Goal: Use online tool/utility: Use online tool/utility

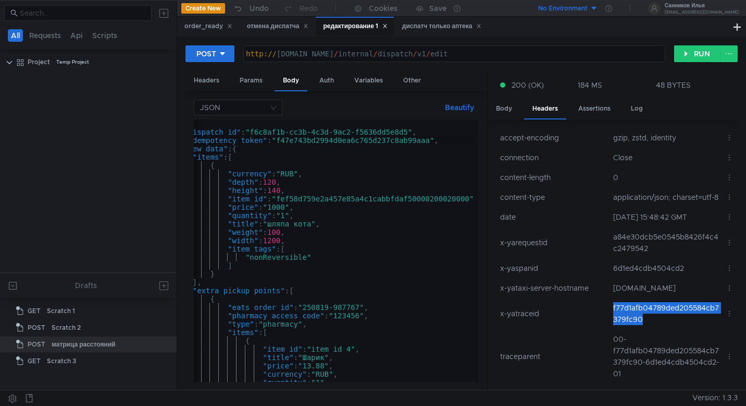
scroll to position [1169, 0]
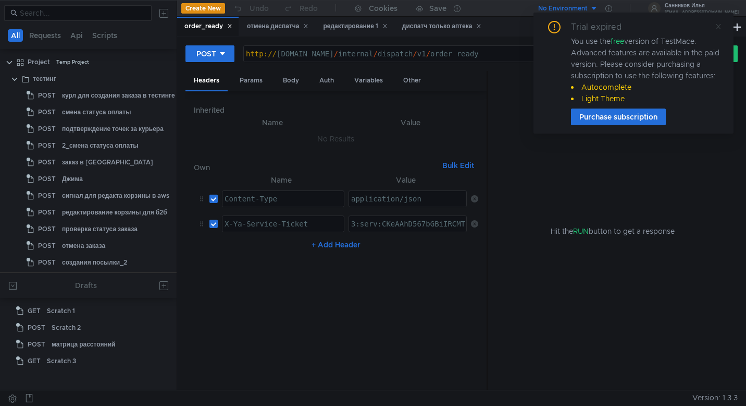
click at [719, 27] on icon at bounding box center [718, 26] width 5 height 5
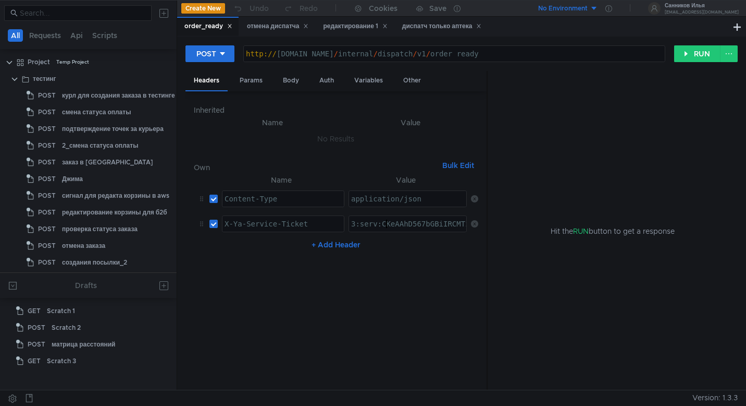
type textarea "3:serv:CKeAAhD567bGBiIRCMTzehCq33sg7cGxkaXU_gE:AdEfQYYB5hXsMbQmSbRoshQXVEDYaMec…"
paste textarea "3:serv:CLmAAhCq_sbGBiIRCMTzehCq33sg7cGxkaXU_gE:GoeuKhoyJ7QYuDBxGBDkRM4-XypoLl7P…"
type textarea "3:serv:CLmAAhCq_sbGBiIRCMTzehCq33sg7cGxkaXU_gE:GoeuKhoyJ7QYuDBxGBDkRM4-XypoLl7P…"
click at [281, 30] on div "отмена диспатча" at bounding box center [278, 26] width 62 height 11
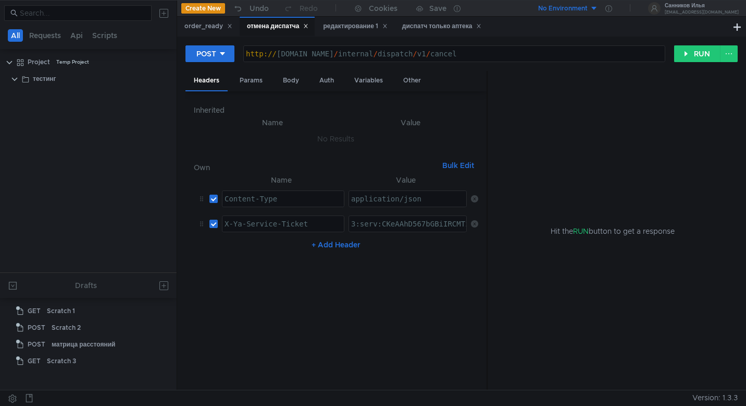
scroll to position [578, 0]
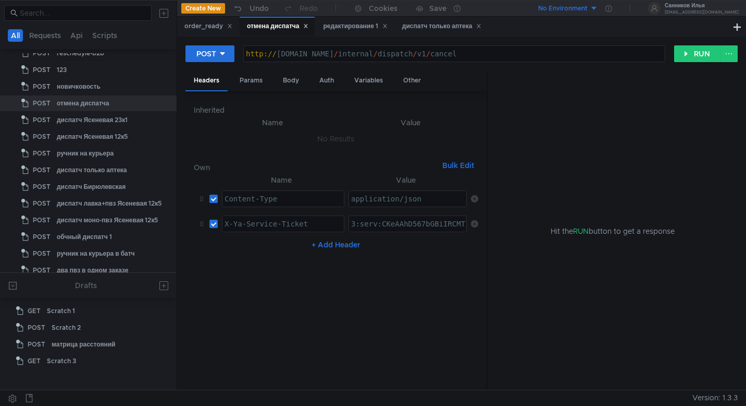
type textarea "3:serv:CKeAAhD567bGBiIRCMTzehCq33sg7cGxkaXU_gE:AdEfQYYB5hXsMbQmSbRoshQXVEDYaMec…"
paste textarea "3:serv:CLmAAhCq_sbGBiIRCMTzehCq33sg7cGxkaXU_gE:GoeuKhoyJ7QYuDBxGBDkRM4-XypoLl7P…"
type textarea "3:serv:CLmAAhCq_sbGBiIRCMTzehCq33sg7cGxkaXU_gE:GoeuKhoyJ7QYuDBxGBDkRM4-XypoLl7P…"
click at [335, 29] on div "редактирование 1" at bounding box center [355, 26] width 64 height 11
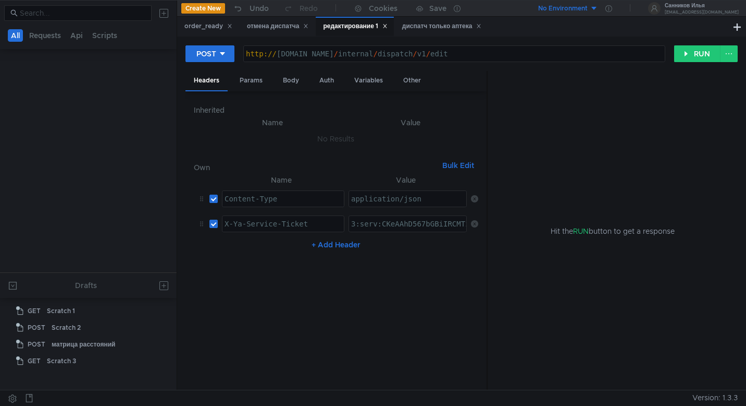
scroll to position [1169, 0]
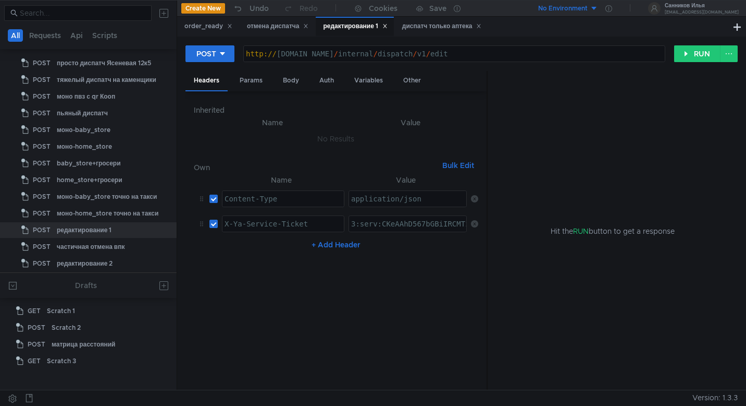
type textarea "3:serv:CKeAAhD567bGBiIRCMTzehCq33sg7cGxkaXU_gE:AdEfQYYB5hXsMbQmSbRoshQXVEDYaMec…"
paste textarea "3:serv:CLmAAhCq_sbGBiIRCMTzehCq33sg7cGxkaXU_gE:GoeuKhoyJ7QYuDBxGBDkRM4-XypoLl7P…"
type textarea "3:serv:CLmAAhCq_sbGBiIRCMTzehCq33sg7cGxkaXU_gE:GoeuKhoyJ7QYuDBxGBDkRM4-XypoLl7P…"
click at [434, 27] on div "диспатч только аптека" at bounding box center [442, 26] width 80 height 11
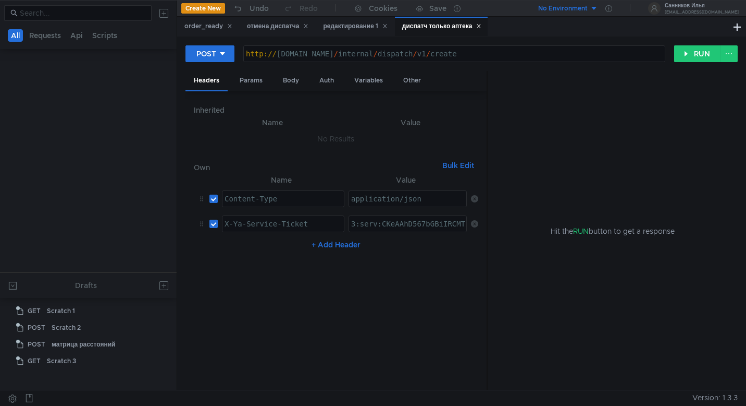
scroll to position [577, 0]
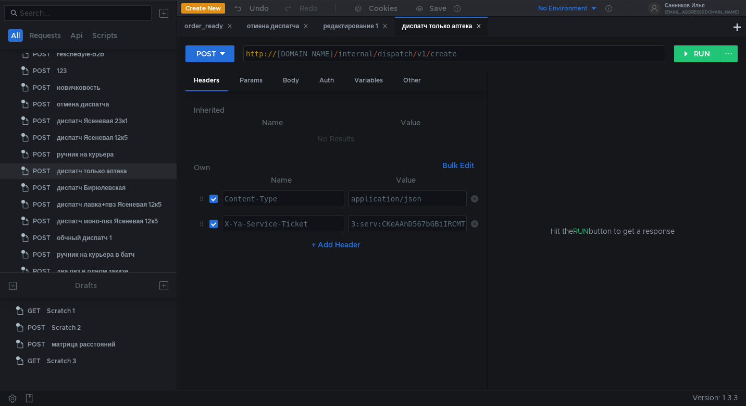
type textarea "3:serv:CKeAAhD567bGBiIRCMTzehCq33sg7cGxkaXU_gE:AdEfQYYB5hXsMbQmSbRoshQXVEDYaMec…"
paste textarea "3:serv:CLmAAhCq_sbGBiIRCMTzehCq33sg7cGxkaXU_gE:GoeuKhoyJ7QYuDBxGBDkRM4-XypoLl7P…"
type textarea "3:serv:CLmAAhCq_sbGBiIRCMTzehCq33sg7cGxkaXU_gE:GoeuKhoyJ7QYuDBxGBDkRM4-XypoLl7P…"
click at [288, 81] on div "Body" at bounding box center [291, 80] width 33 height 19
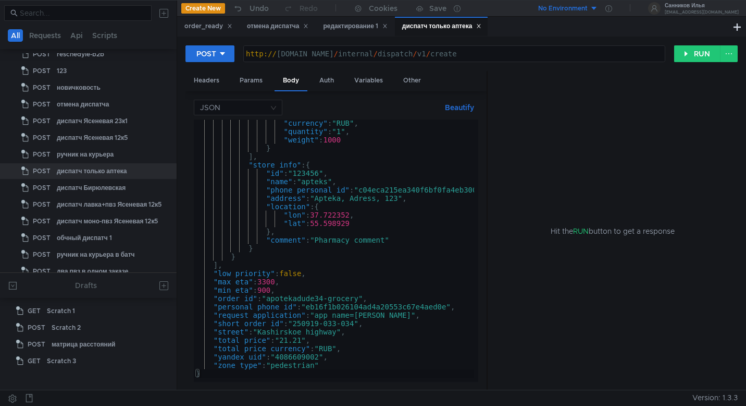
scroll to position [367, 0]
click at [357, 323] on div ""currency" : "RUB" , "quantity" : "1" , "weight" : 1000 } ] , "store_info" : { …" at bounding box center [354, 256] width 320 height 275
click at [328, 300] on div ""currency" : "RUB" , "quantity" : "1" , "weight" : 1000 } ] , "store_info" : { …" at bounding box center [354, 256] width 320 height 275
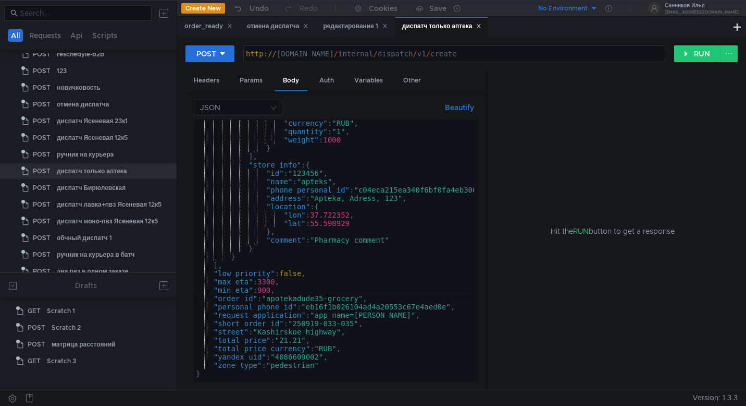
click at [323, 322] on div ""currency" : "RUB" , "quantity" : "1" , "weight" : 1000 } ] , "store_info" : { …" at bounding box center [354, 256] width 320 height 275
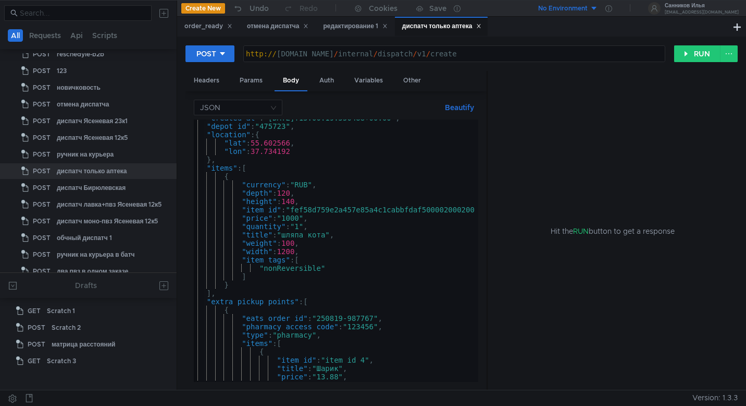
scroll to position [19, 0]
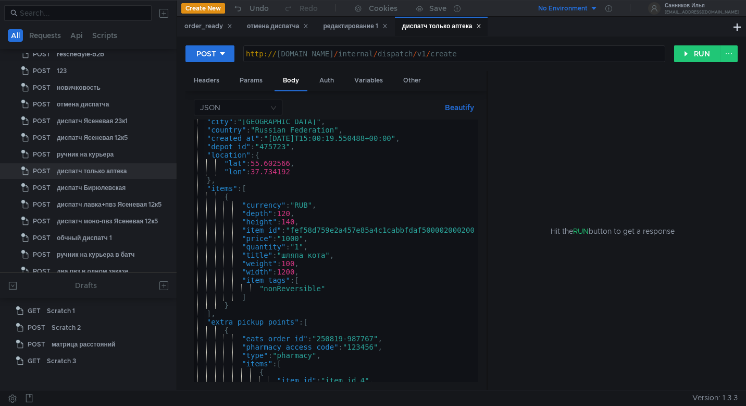
click at [378, 341] on div ""city" : "Moscow" , "country" : "Russian Federation" , "created_at" : "2025-09-…" at bounding box center [347, 254] width 320 height 275
click at [316, 139] on div ""city" : "Moscow" , "country" : "Russian Federation" , "created_at" : "2025-09-…" at bounding box center [347, 254] width 320 height 275
type textarea ""created_at": "2025-09-22T15:00:19.550488+00:00","
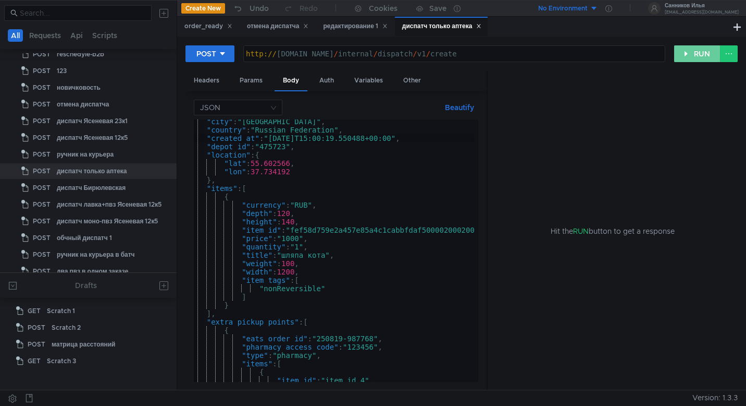
click at [700, 57] on button "RUN" at bounding box center [697, 53] width 46 height 17
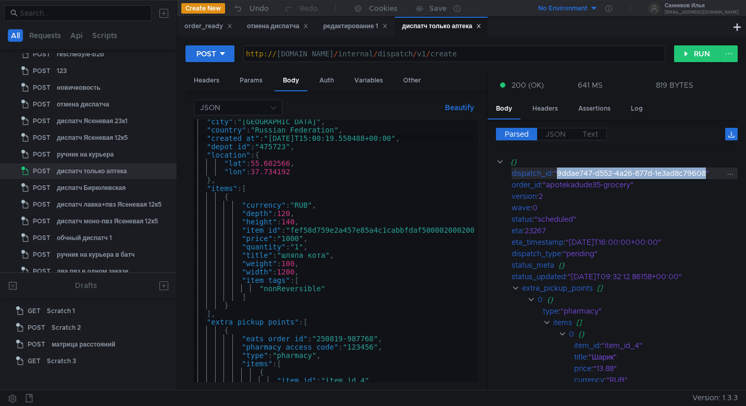
drag, startPoint x: 710, startPoint y: 174, endPoint x: 559, endPoint y: 171, distance: 151.2
click at [559, 171] on div ""9ddae747-d552-4a26-877d-1e3ad8c79608"" at bounding box center [640, 172] width 172 height 11
copy div "9ddae747-d552-4a26-877d-1e3ad8c79608"
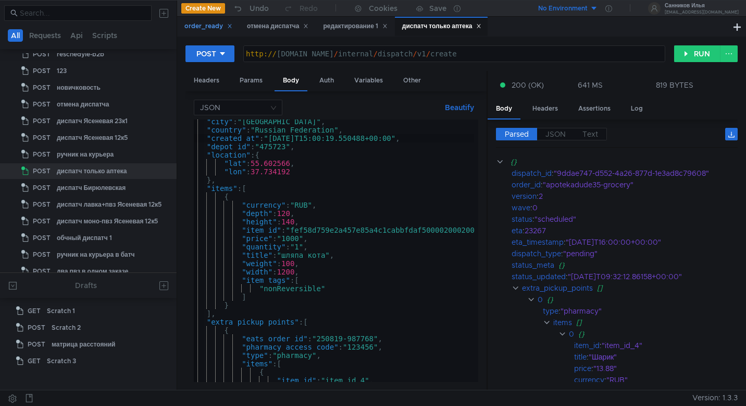
click at [201, 30] on div "order_ready" at bounding box center [209, 26] width 48 height 11
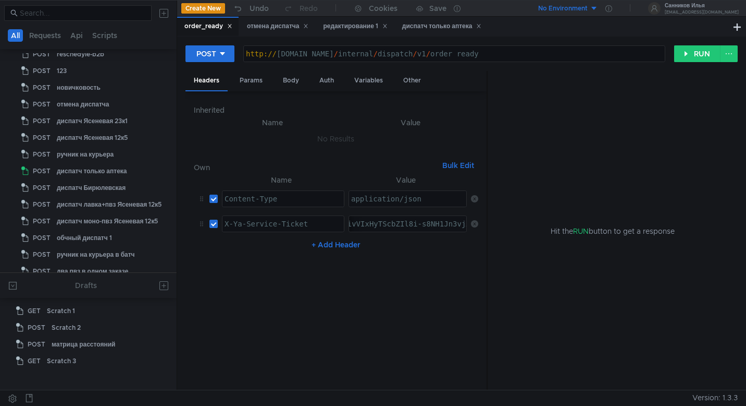
scroll to position [293, 0]
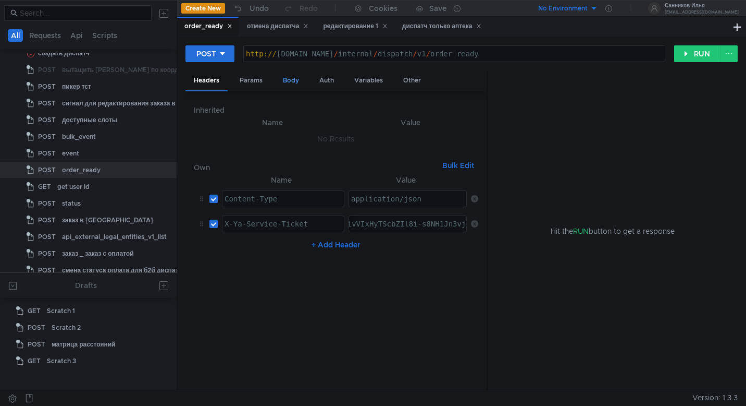
click at [286, 86] on div "Body" at bounding box center [291, 80] width 33 height 19
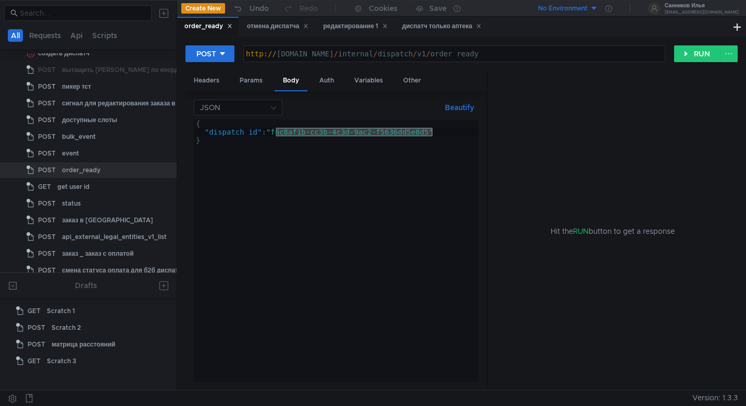
drag, startPoint x: 432, startPoint y: 135, endPoint x: 276, endPoint y: 132, distance: 155.9
click at [276, 132] on div "{ "dispatch_id" : "f6c8af1b-cc3b-4c3d-9ac2-f5636dd5e8d5" }" at bounding box center [336, 258] width 285 height 279
paste textarea "9ddae747-d552-4a26-877d-1e3ad8c79608"
type textarea ""dispatch_id": "9ddae747-d552-4a26-877d-1e3ad8c79608""
click at [702, 56] on button "RUN" at bounding box center [697, 53] width 46 height 17
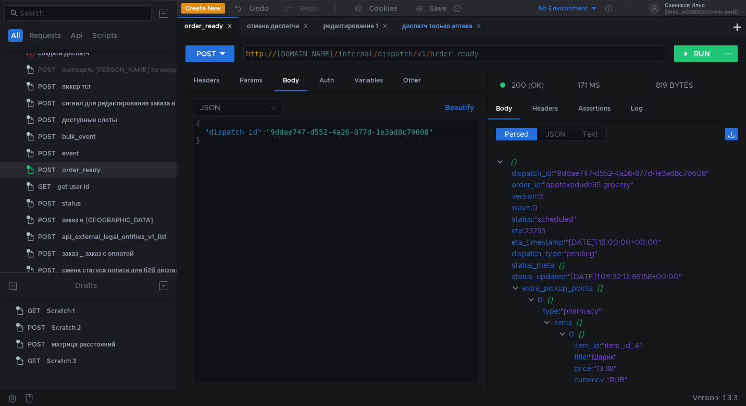
click at [412, 29] on div "диспатч только аптека" at bounding box center [442, 26] width 80 height 11
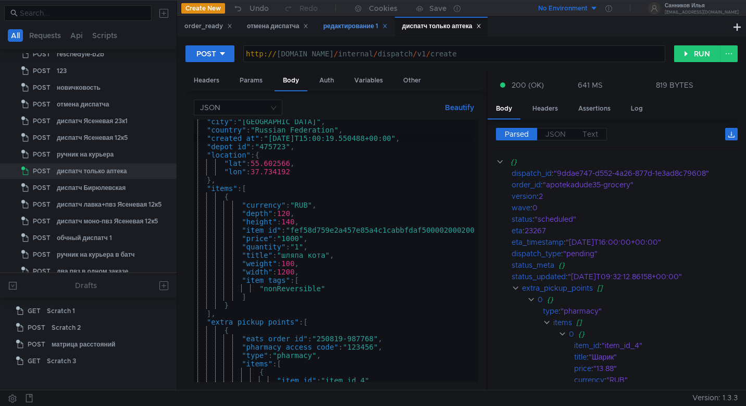
click at [345, 28] on div "редактирование 1" at bounding box center [355, 26] width 64 height 11
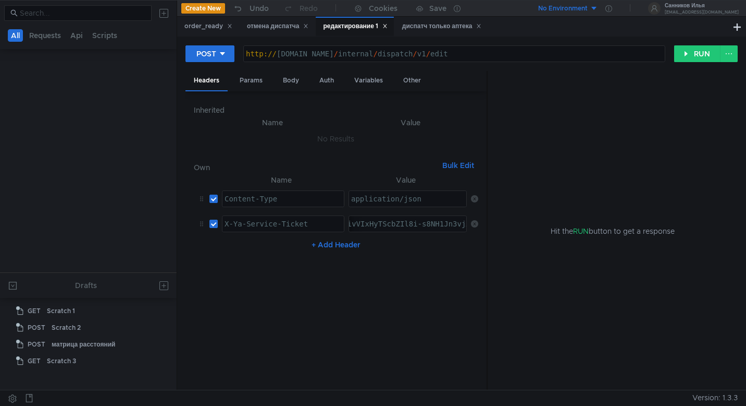
scroll to position [1169, 0]
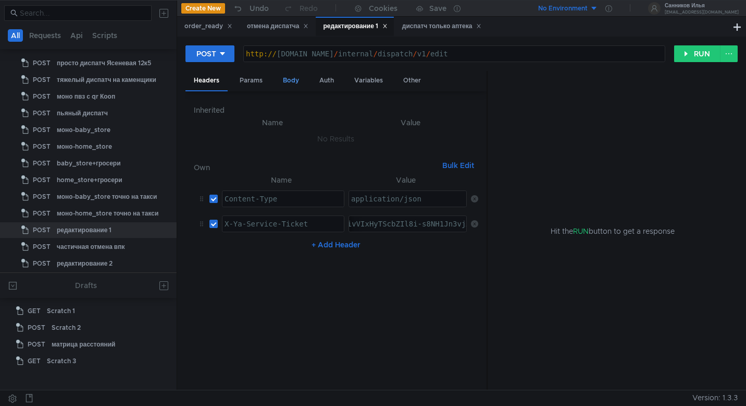
click at [285, 79] on div "Body" at bounding box center [291, 80] width 33 height 19
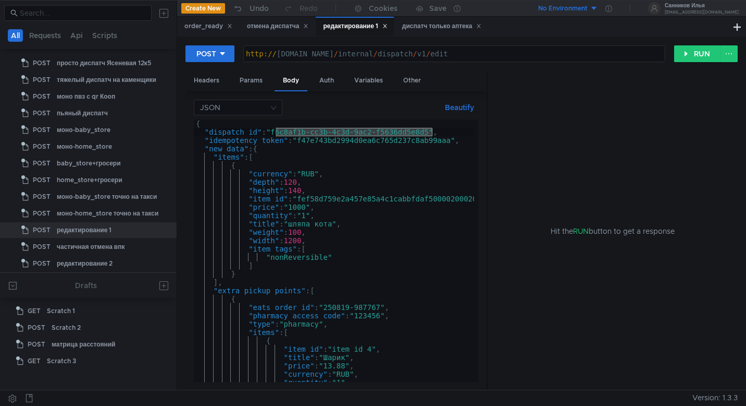
drag, startPoint x: 433, startPoint y: 133, endPoint x: 275, endPoint y: 130, distance: 157.5
click at [275, 130] on div "{ "dispatch_id" : "f6c8af1b-cc3b-4c3d-9ac2-f5636dd5e8d5" , "idempotency_token" …" at bounding box center [354, 258] width 320 height 279
paste textarea "9ddae747-d552-4a26-877d-1e3ad8c79608"
click at [383, 307] on div "{ "dispatch_id" : "9ddae747-d552-4a26-877d-1e3ad8c79608" , "idempotency_token" …" at bounding box center [354, 256] width 320 height 275
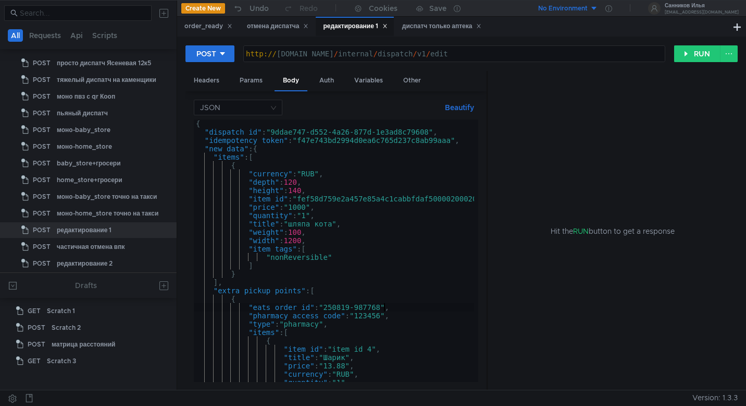
type textarea ""eats_order_id": "250819-987768","
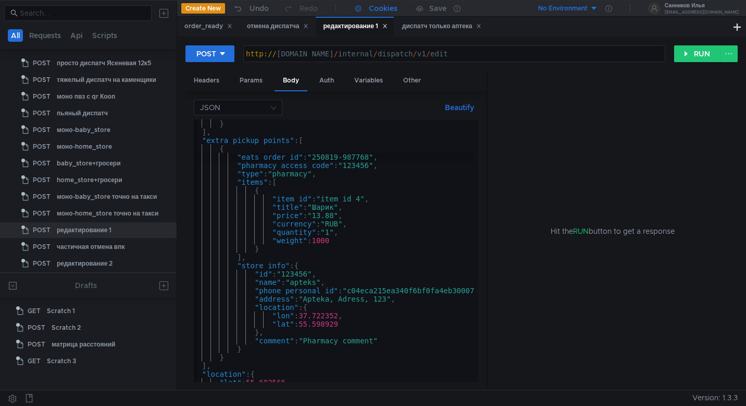
scroll to position [0, 16]
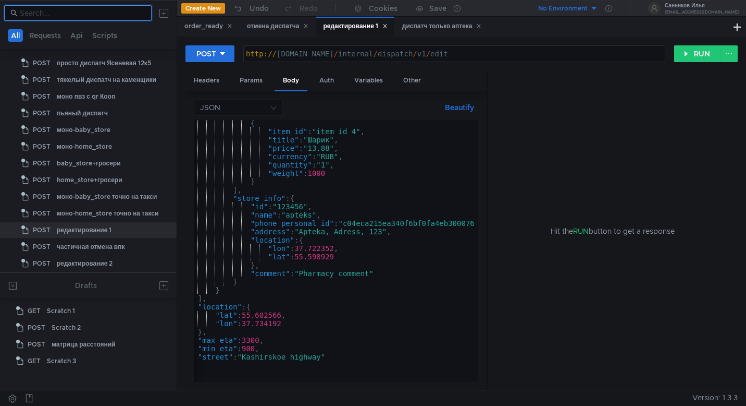
click at [83, 16] on input at bounding box center [83, 12] width 126 height 11
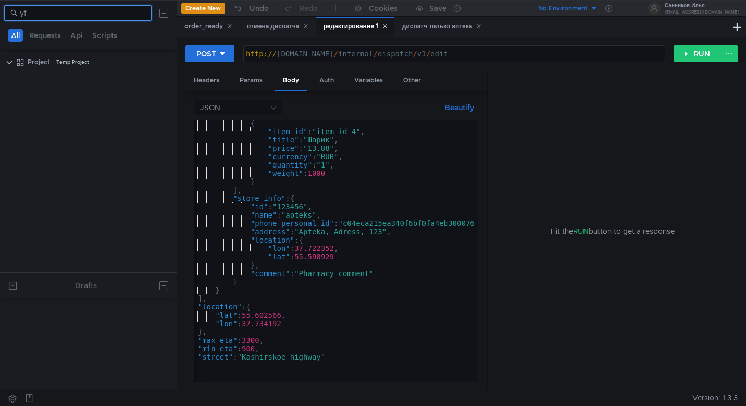
scroll to position [0, 0]
type input "y"
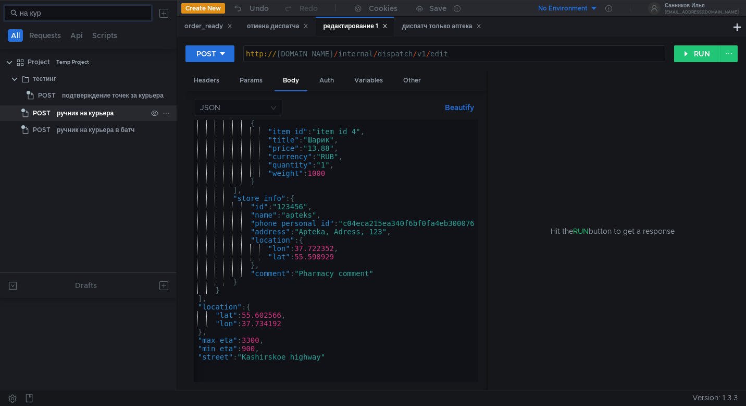
type input "на кур"
click at [92, 108] on div "ручник на курьера" at bounding box center [85, 113] width 57 height 16
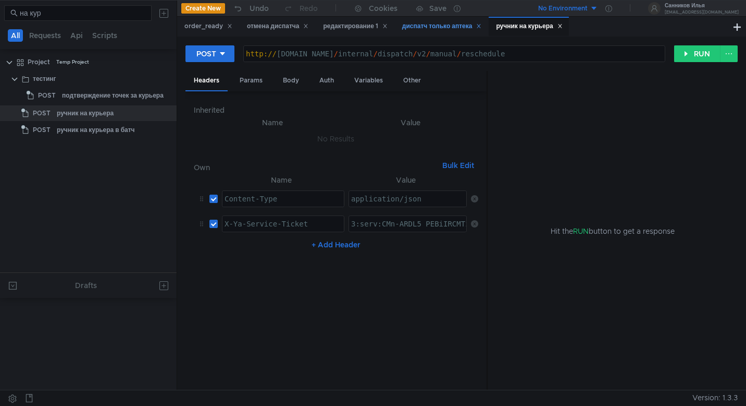
click at [461, 29] on div "диспатч только аптека" at bounding box center [442, 26] width 80 height 11
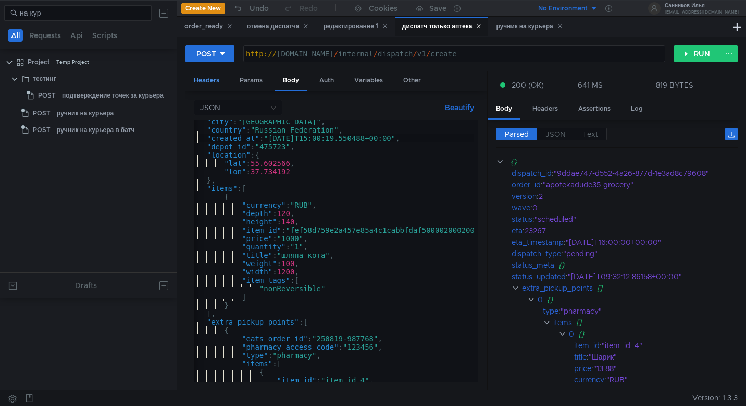
click at [216, 76] on div "Headers" at bounding box center [207, 80] width 42 height 19
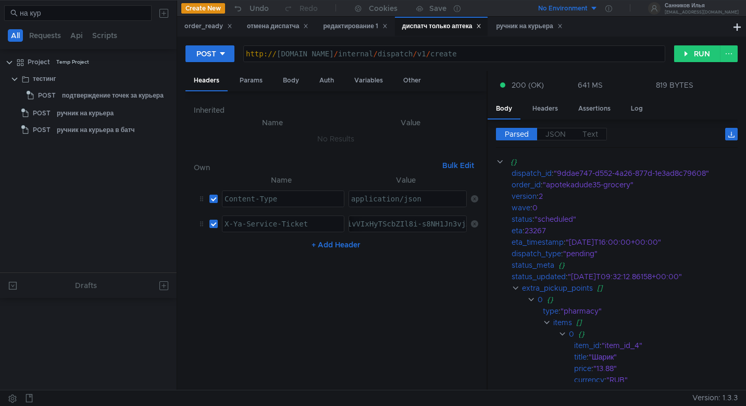
click at [538, 29] on div "ручник на курьера" at bounding box center [529, 26] width 66 height 11
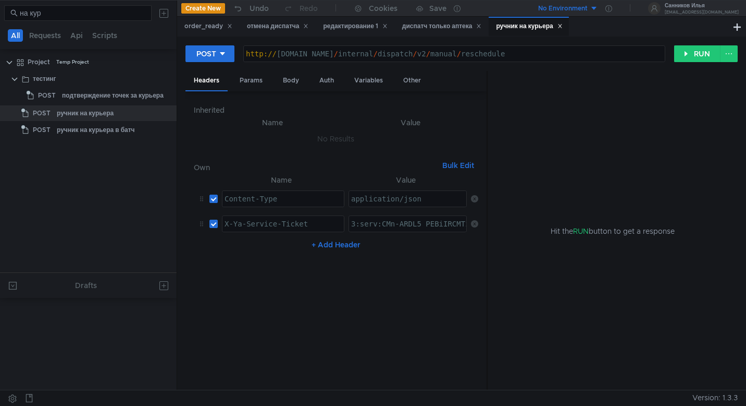
paste textarea "LmAAhCq_sbGBiIRCMTzehCq33sg7cGxkaXU_gE:GoeuKhoyJ7QYuDBxGBDkRM4-XypoLl7PEBIg94yw…"
type textarea "3:serv:CLmAAhCq_sbGBiIRCMTzehCq33sg7cGxkaXU_gE:GoeuKhoyJ7QYuDBxGBDkRM4-XypoLl7P…"
click at [296, 81] on div "Body" at bounding box center [291, 80] width 33 height 19
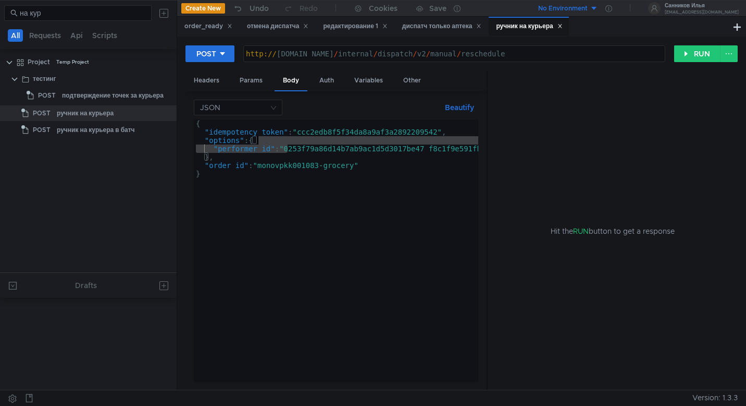
scroll to position [0, 101]
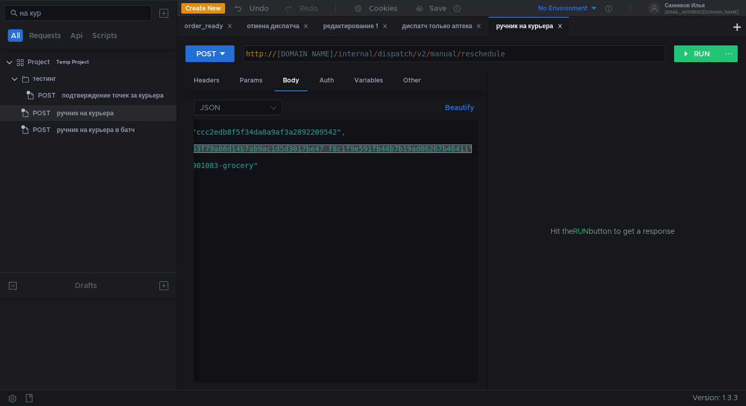
drag, startPoint x: 288, startPoint y: 149, endPoint x: 473, endPoint y: 147, distance: 185.0
click at [473, 147] on div "{ "idempotency_token" : "ccc2edb8f5f34da8a9af3a2892209542" , "options" : { "per…" at bounding box center [285, 256] width 385 height 275
paste textarea "d802e90ec7fd56044d647755558b3a50"
type textarea ""performer_id": "0253f79a86d14b7ab9ac1d5d3017be47_d802e90ec7fd56044d647755558b3…"
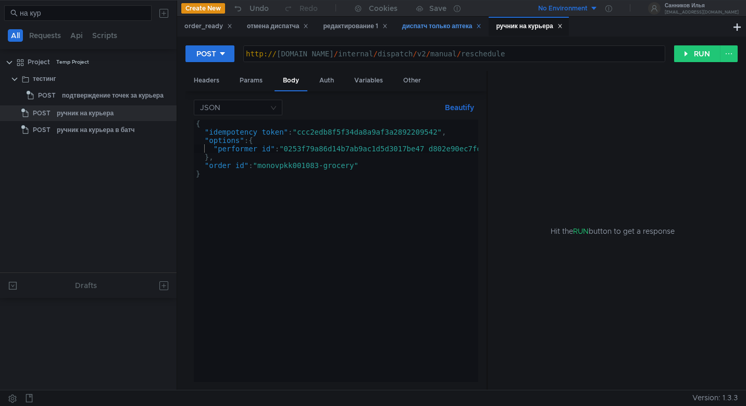
click at [419, 24] on div "диспатч только аптека" at bounding box center [442, 26] width 80 height 11
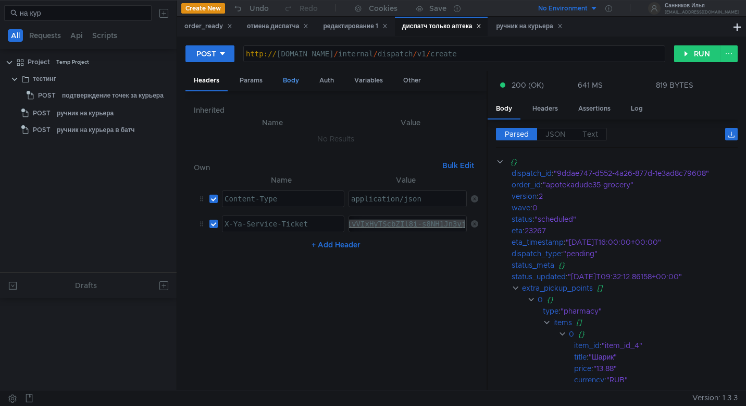
click at [296, 82] on div "Body" at bounding box center [291, 80] width 33 height 19
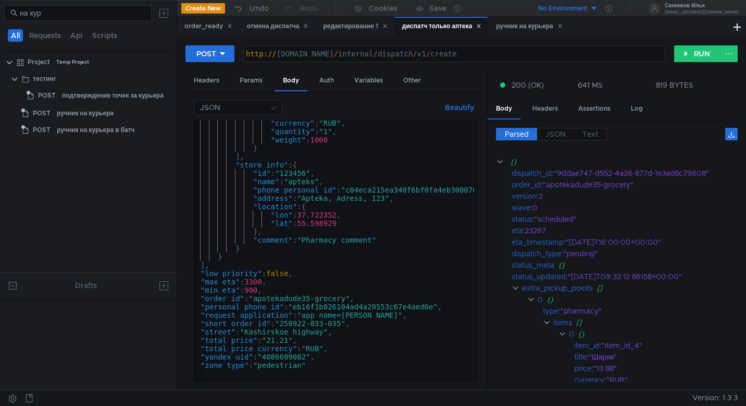
scroll to position [367, 0]
type textarea ""order_id": "apotekadude35-grocery","
drag, startPoint x: 350, startPoint y: 301, endPoint x: 256, endPoint y: 300, distance: 93.8
click at [256, 300] on div ""currency" : "RUB" , "quantity" : "1" , "weight" : 1000 } ] , "store_info" : { …" at bounding box center [341, 256] width 320 height 275
click at [521, 29] on div "ручник на курьера" at bounding box center [529, 26] width 66 height 11
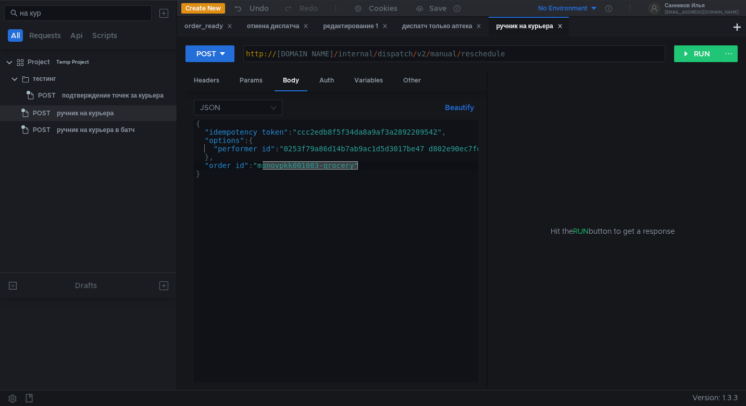
drag, startPoint x: 359, startPoint y: 168, endPoint x: 261, endPoint y: 168, distance: 98.0
click at [261, 168] on div "{ "idempotency_token" : "ccc2edb8f5f34da8a9af3a2892209542" , "options" : { "per…" at bounding box center [386, 256] width 385 height 275
paste textarea "apotekadude35"
click at [440, 133] on div "{ "idempotency_token" : "ccc2edb8f5f34da8a9af3a2892209542" , "options" : { "per…" at bounding box center [386, 256] width 385 height 275
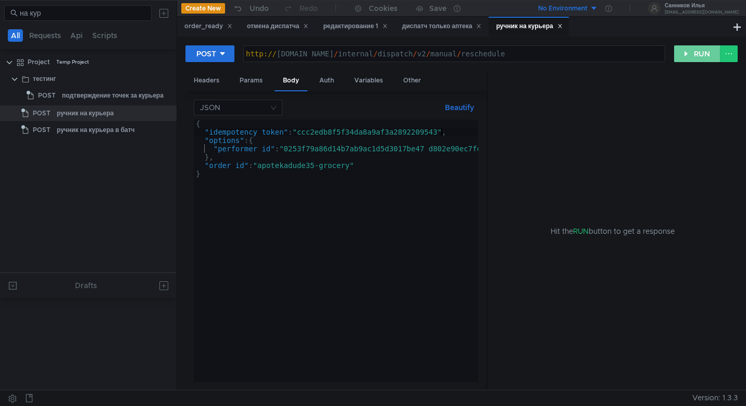
type textarea ""idempotency_token": "ccc2edb8f5f34da8a9af3a2892209543","
click at [699, 54] on button "RUN" at bounding box center [697, 53] width 46 height 17
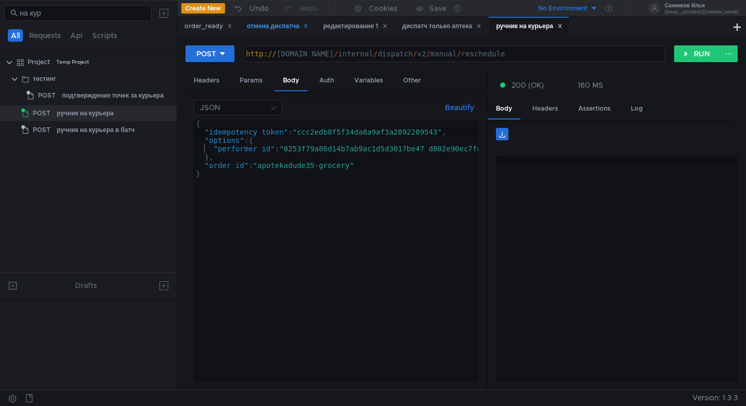
click at [281, 28] on div "отмена диспатча" at bounding box center [278, 26] width 62 height 11
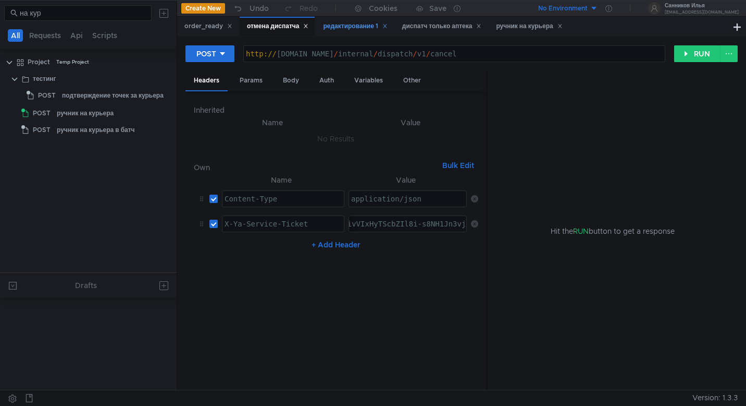
click at [347, 27] on div "редактирование 1" at bounding box center [355, 26] width 64 height 11
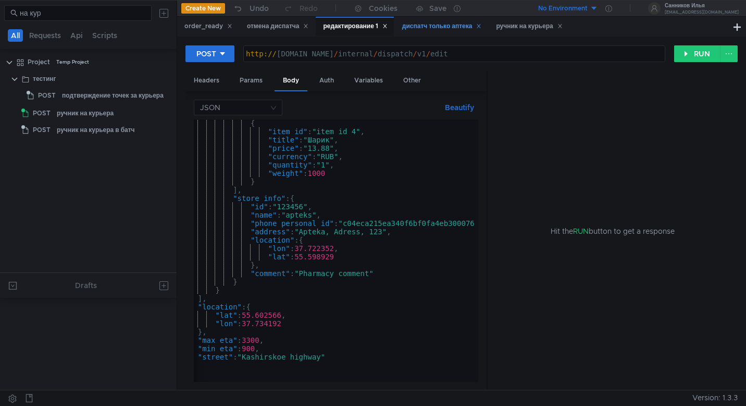
click at [424, 27] on div "диспатч только аптека" at bounding box center [442, 26] width 80 height 11
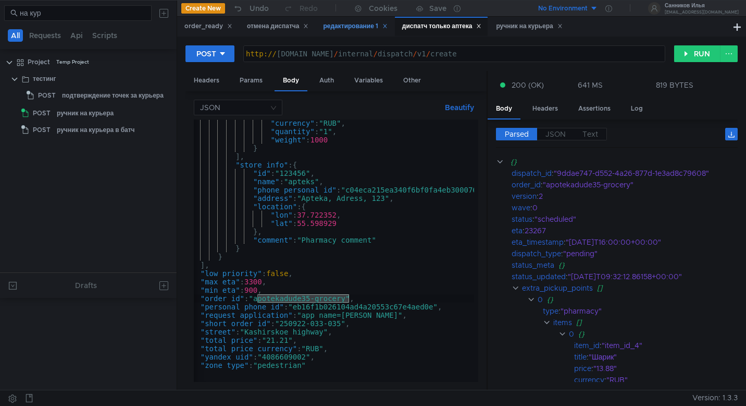
click at [348, 26] on div "редактирование 1" at bounding box center [355, 26] width 64 height 11
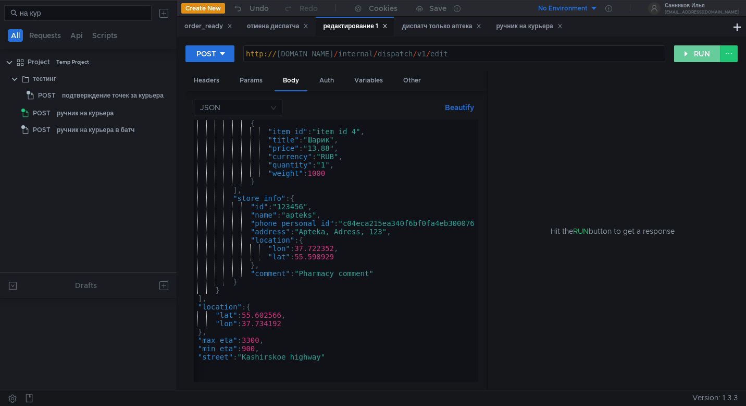
click at [696, 59] on button "RUN" at bounding box center [697, 53] width 46 height 17
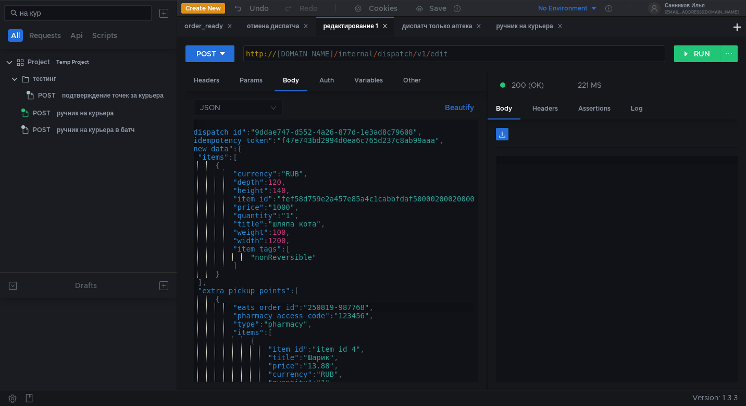
scroll to position [0, 0]
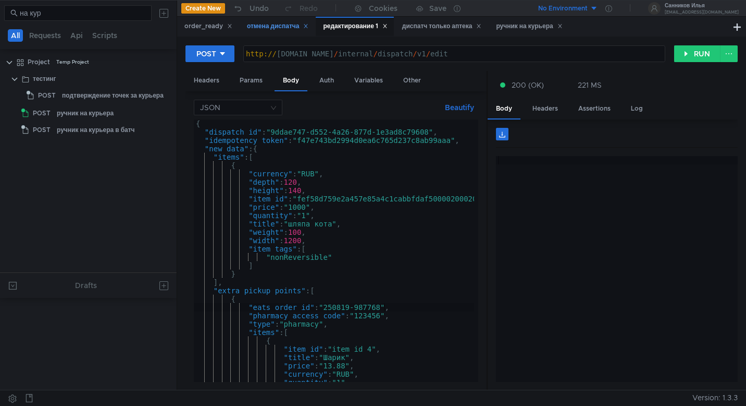
click at [285, 26] on div "отмена диспатча" at bounding box center [278, 26] width 62 height 11
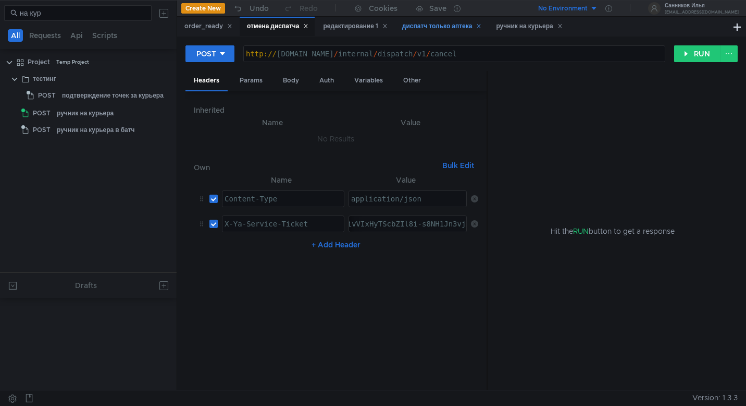
click at [430, 28] on div "диспатч только аптека" at bounding box center [442, 26] width 80 height 11
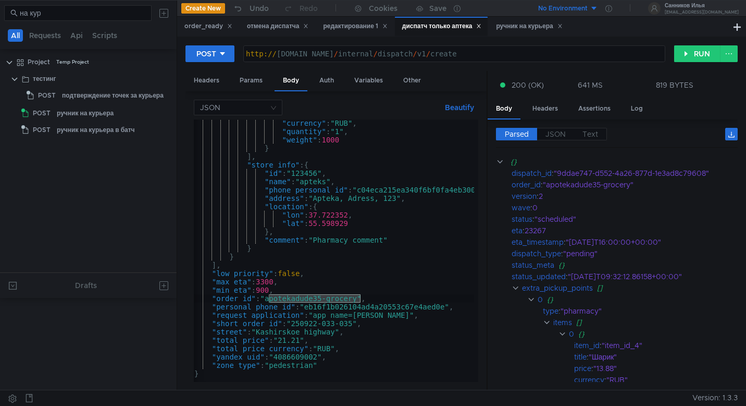
scroll to position [367, 0]
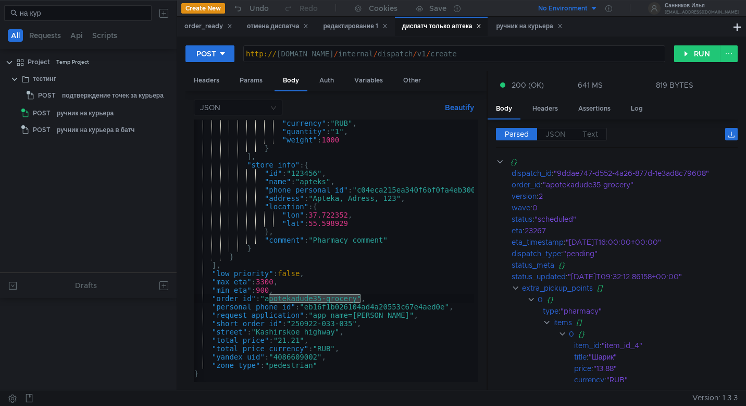
scroll to position [0, 2]
click at [325, 300] on div ""currency" : "RUB" , "quantity" : "1" , "weight" : 1000 } ] , "store_info" : { …" at bounding box center [352, 256] width 320 height 275
click at [356, 323] on div ""currency" : "RUB" , "quantity" : "1" , "weight" : 1000 } ] , "store_info" : { …" at bounding box center [352, 256] width 320 height 275
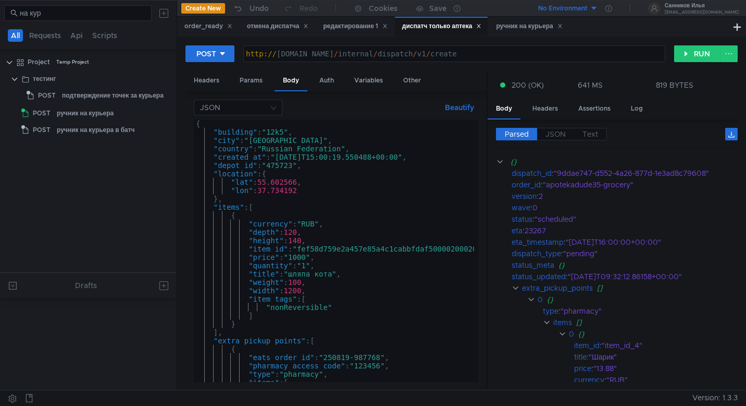
scroll to position [4, 0]
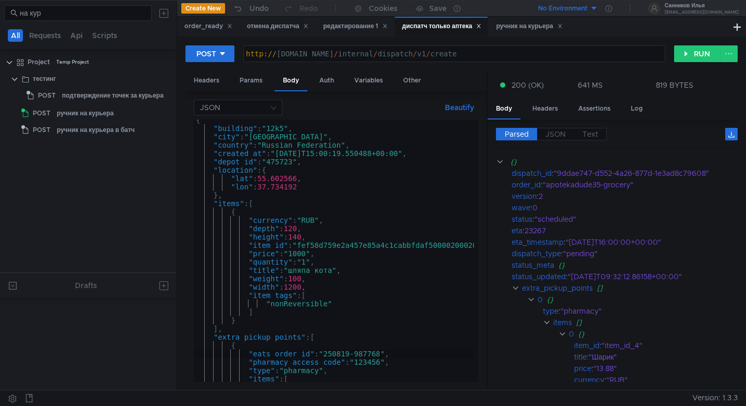
click at [382, 354] on div "{ "building" : "12k5" , "city" : "Moscow" , "country" : "Russian Federation" , …" at bounding box center [354, 253] width 320 height 275
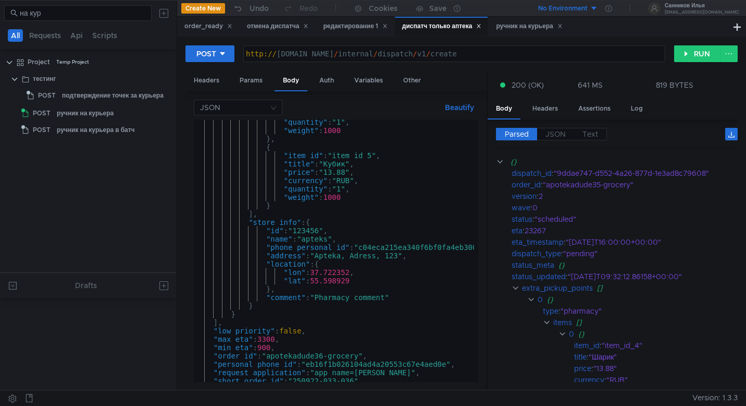
scroll to position [310, 0]
type textarea ""eats_order_id": "250819-987769","
click at [690, 50] on button "RUN" at bounding box center [697, 53] width 46 height 17
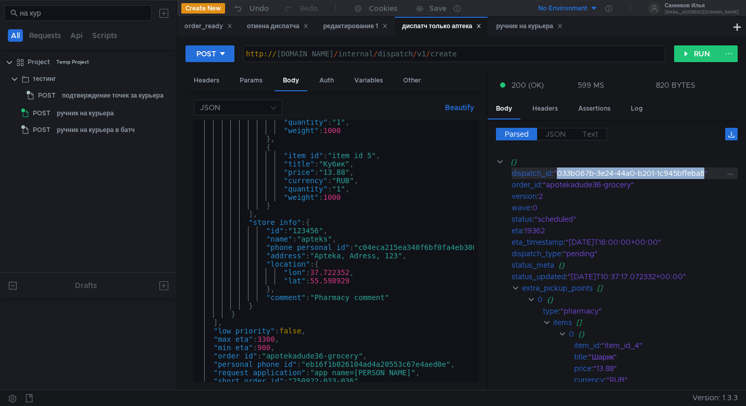
drag, startPoint x: 706, startPoint y: 172, endPoint x: 560, endPoint y: 172, distance: 145.9
click at [560, 172] on div ""033b067b-3e24-44a0-b201-1c945bffeba8"" at bounding box center [640, 172] width 172 height 11
copy div "033b067b-3e24-44a0-b201-1c945bffeba8"
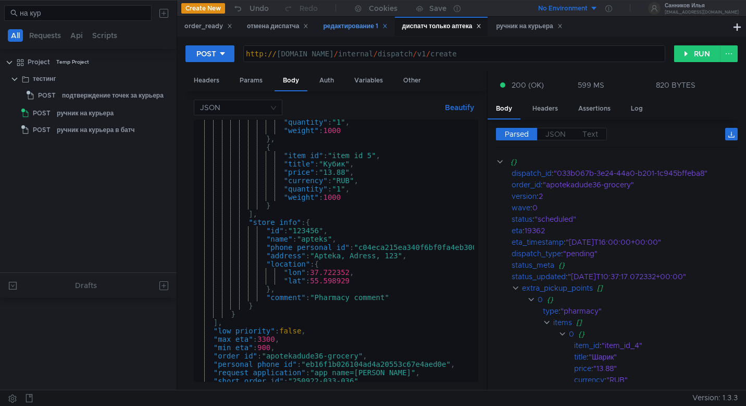
click at [362, 26] on div "редактирование 1" at bounding box center [355, 26] width 64 height 11
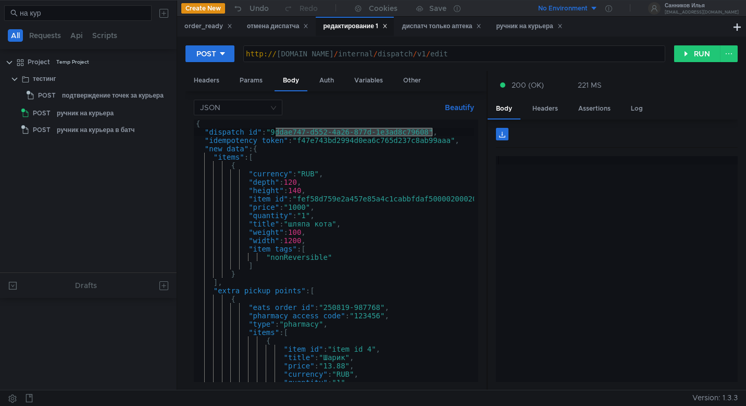
drag, startPoint x: 433, startPoint y: 133, endPoint x: 274, endPoint y: 133, distance: 158.5
click at [274, 133] on div "{ "dispatch_id" : "9ddae747-d552-4a26-877d-1e3ad8c79608" , "idempotency_token" …" at bounding box center [354, 256] width 320 height 275
paste textarea "033b067b-3e24-44a0-b201-1c945bffeba"
click at [382, 308] on div "{ "dispatch_id" : "033b067b-3e24-44a0-b201-1c945bffeba8" , "idempotency_token" …" at bounding box center [354, 256] width 320 height 275
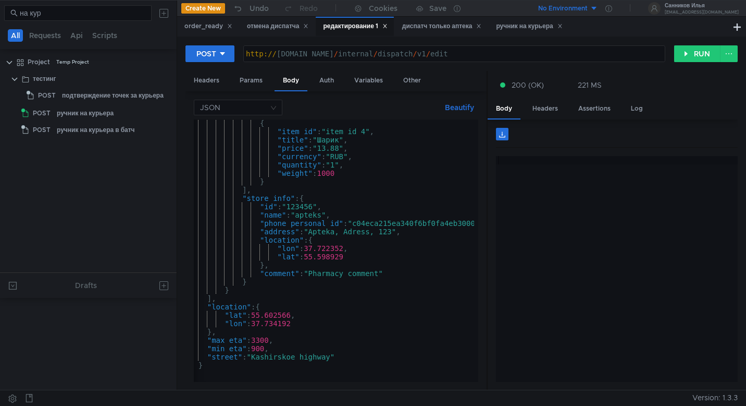
scroll to position [217, 0]
type textarea ""eats_order_id": "250819-987769","
click at [702, 53] on button "RUN" at bounding box center [697, 53] width 46 height 17
click at [204, 29] on div "order_ready" at bounding box center [209, 26] width 48 height 11
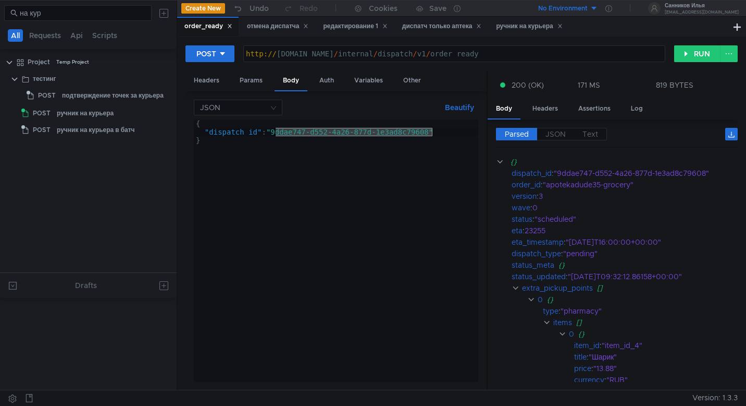
drag, startPoint x: 433, startPoint y: 134, endPoint x: 275, endPoint y: 132, distance: 157.9
click at [275, 132] on div "{ "dispatch_id" : "9ddae747-d552-4a26-877d-1e3ad8c79608" }" at bounding box center [336, 258] width 285 height 279
paste textarea "033b067b-3e24-44a0-b201-1c945bffeba"
type textarea ""dispatch_id": "033b067b-3e24-44a0-b201-1c945bffeba8""
click at [697, 55] on button "RUN" at bounding box center [697, 53] width 46 height 17
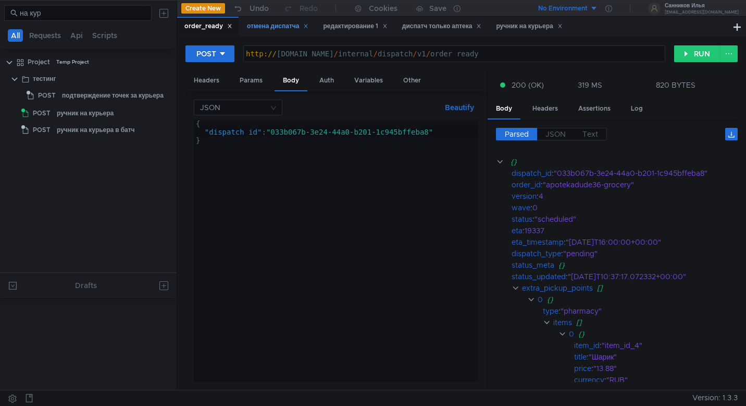
click at [283, 26] on div "отмена диспатча" at bounding box center [278, 26] width 62 height 11
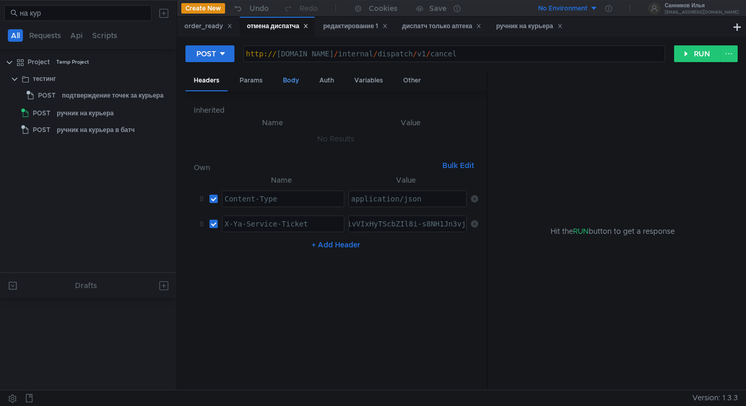
click at [282, 78] on div "Body" at bounding box center [291, 80] width 33 height 19
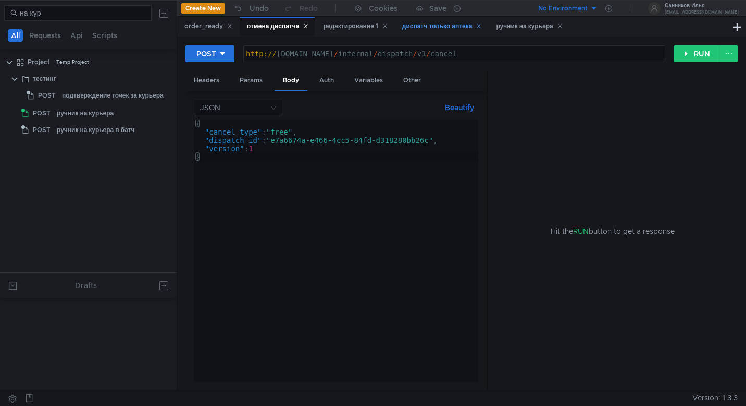
click at [428, 27] on div "диспатч только аптека" at bounding box center [442, 26] width 80 height 11
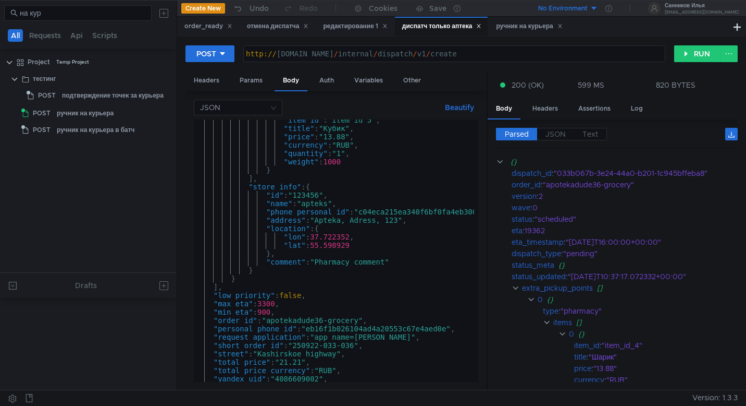
scroll to position [355, 0]
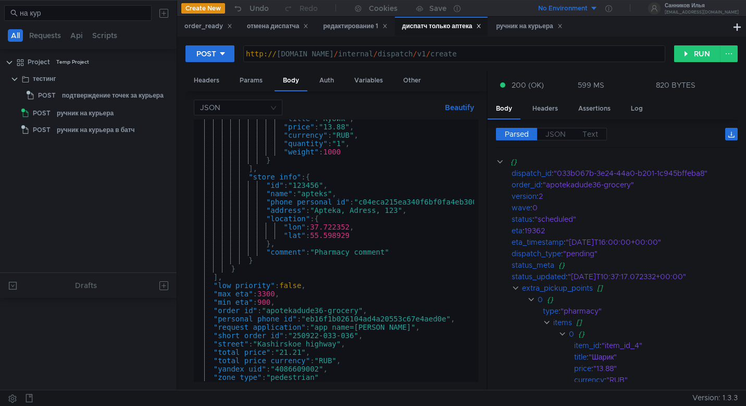
click at [327, 310] on div ""title" : "Кубик" , "price" : "13.88" , "currency" : "RUB" , "quantity" : "1" ,…" at bounding box center [354, 251] width 320 height 275
click at [359, 335] on div ""title" : "Кубик" , "price" : "13.88" , "currency" : "RUB" , "quantity" : "1" ,…" at bounding box center [354, 251] width 320 height 275
type textarea ""short_order_id": "250922-033-037","
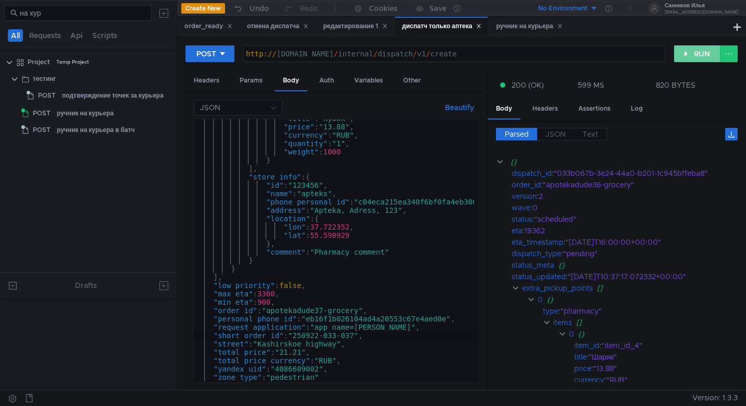
click at [689, 60] on button "RUN" at bounding box center [697, 53] width 46 height 17
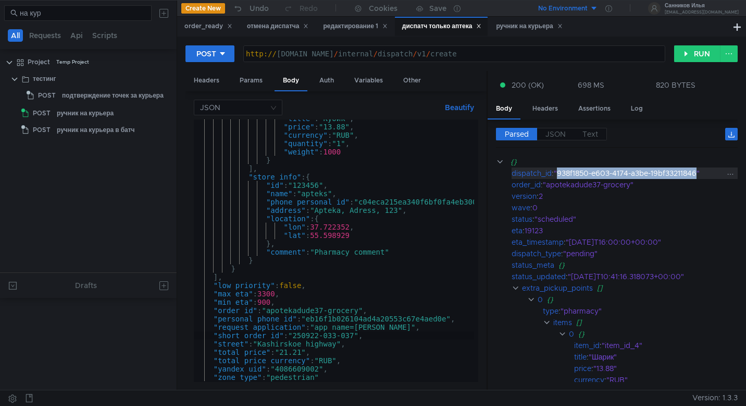
drag, startPoint x: 701, startPoint y: 176, endPoint x: 559, endPoint y: 173, distance: 141.8
click at [559, 173] on div ""938f1850-e603-4174-a3be-19bf33211846"" at bounding box center [640, 172] width 172 height 11
copy div "938f1850-e603-4174-a3be-19bf33211846"
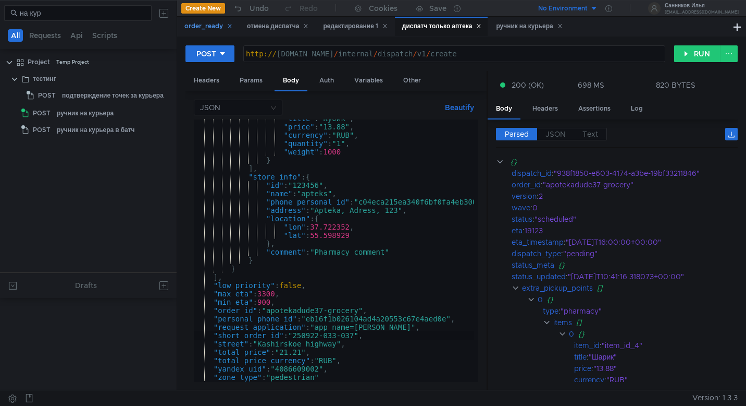
click at [202, 30] on div "order_ready" at bounding box center [209, 26] width 48 height 11
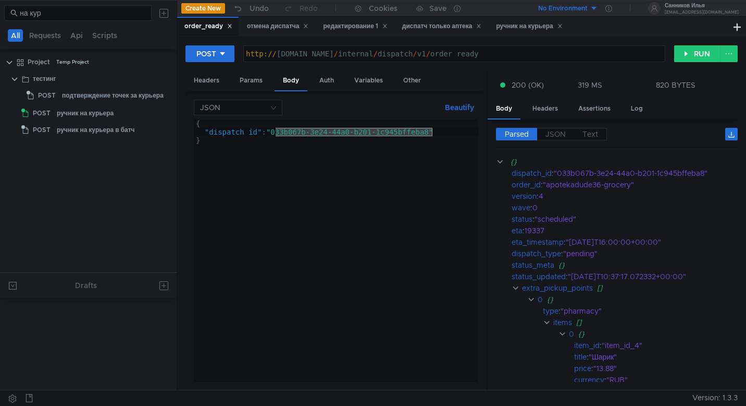
drag, startPoint x: 433, startPoint y: 134, endPoint x: 274, endPoint y: 129, distance: 159.1
click at [274, 129] on div "{ "dispatch_id" : "033b067b-3e24-44a0-b201-1c945bffeba8" }" at bounding box center [336, 258] width 285 height 279
paste textarea "938f1850-e603-4174-a3be-19bf33211846"
type textarea ""dispatch_id": "938f1850-e603-4174-a3be-19bf33211846""
click at [694, 52] on button "RUN" at bounding box center [697, 53] width 46 height 17
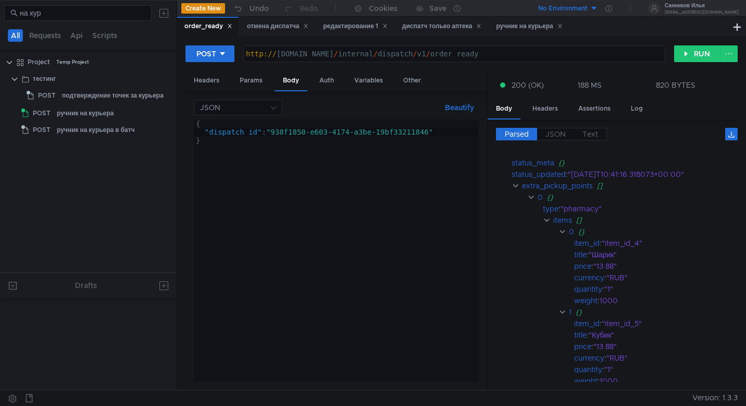
scroll to position [103, 0]
click at [357, 27] on div "редактирование 1" at bounding box center [355, 26] width 64 height 11
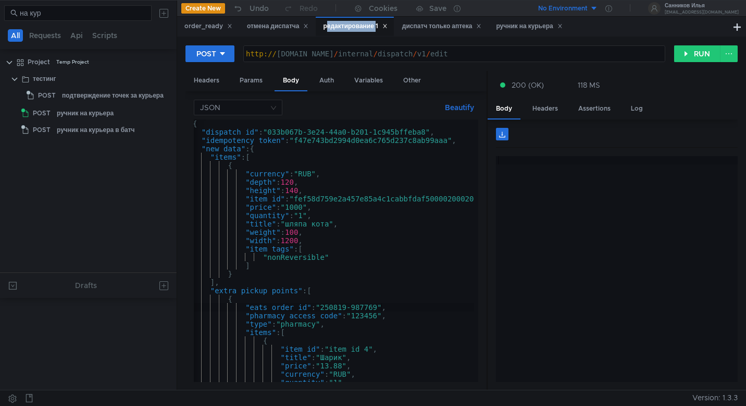
scroll to position [0, 3]
drag, startPoint x: 429, startPoint y: 134, endPoint x: 273, endPoint y: 130, distance: 156.9
click at [273, 130] on div "{ "dispatch_id" : "033b067b-3e24-44a0-b201-1c945bffeba8" , "idempotency_token" …" at bounding box center [351, 256] width 320 height 275
paste textarea "938f1850-e603-4174-a3be-19bf33211846"
click at [693, 58] on button "RUN" at bounding box center [697, 53] width 46 height 17
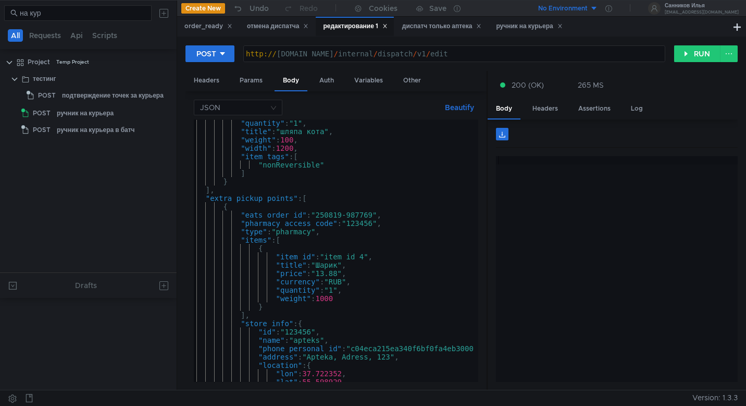
scroll to position [0, 0]
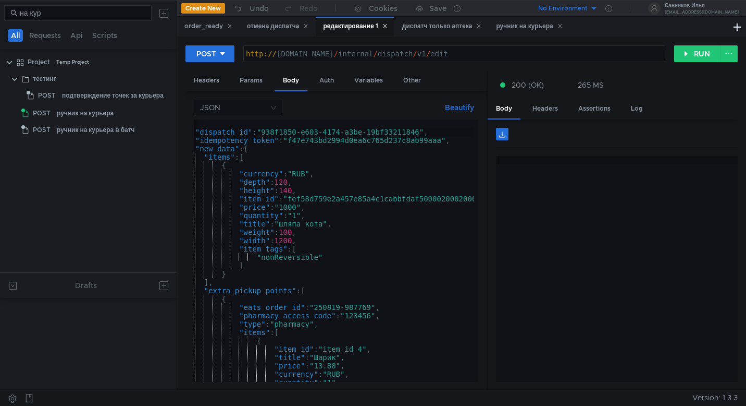
click at [374, 307] on div "{ "dispatch_id" : "938f1850-e603-4174-a3be-19bf33211846" , "idempotency_token" …" at bounding box center [345, 256] width 320 height 275
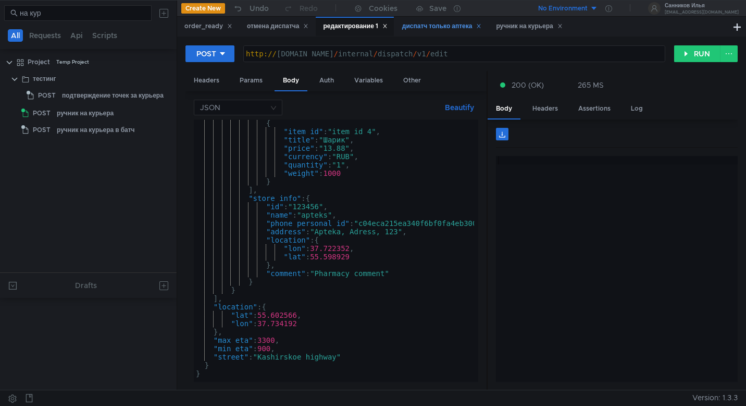
type textarea ""eats_order_id": "250819-987770","
click at [416, 24] on div "диспатч только аптека" at bounding box center [442, 26] width 80 height 11
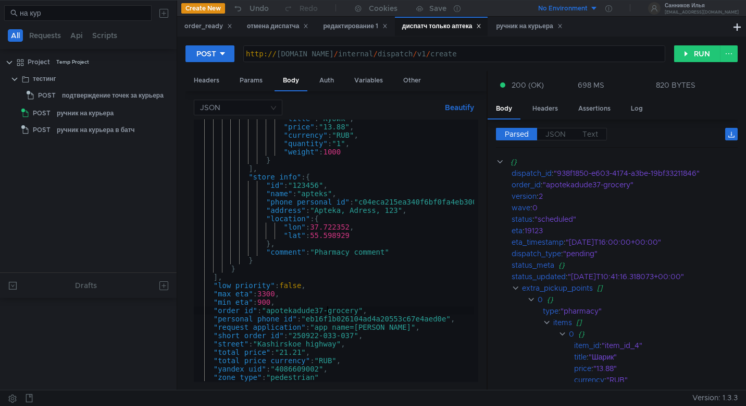
click at [327, 310] on div ""title" : "Кубик" , "price" : "13.88" , "currency" : "RUB" , "quantity" : "1" ,…" at bounding box center [354, 251] width 320 height 275
click at [359, 335] on div ""title" : "Кубик" , "price" : "13.88" , "currency" : "RUB" , "quantity" : "1" ,…" at bounding box center [354, 251] width 320 height 275
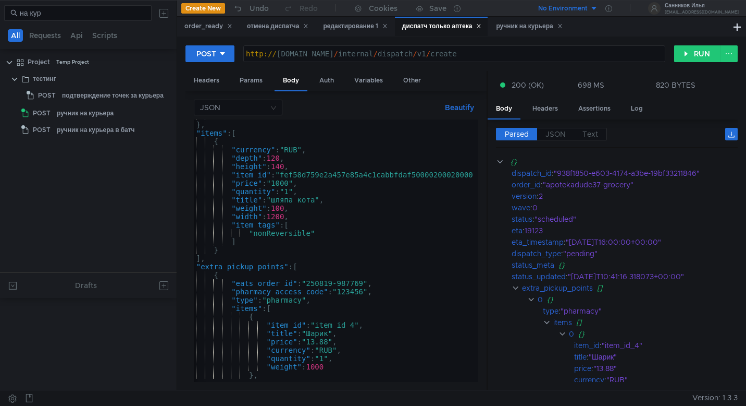
scroll to position [0, 0]
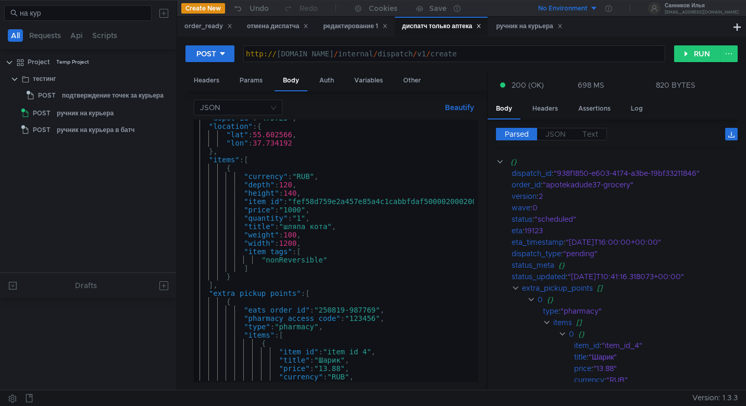
click at [379, 310] on div ""depot_id" : "475723" , "location" : { "lat" : 55.602566 , "lon" : 37.734192 } …" at bounding box center [349, 251] width 320 height 275
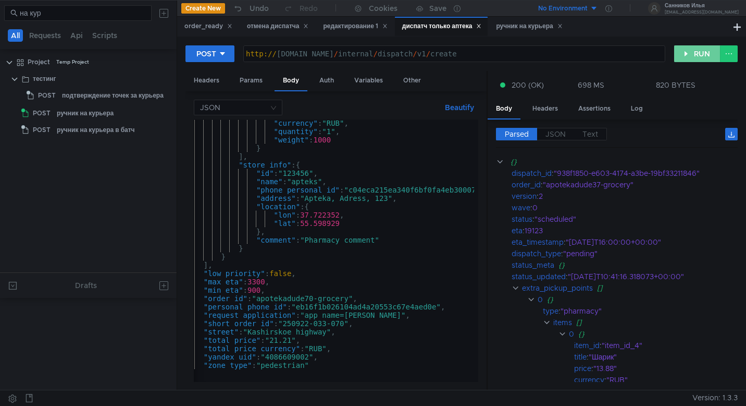
type textarea ""eats_order_id": "250819-987770","
click at [704, 52] on button "RUN" at bounding box center [697, 53] width 46 height 17
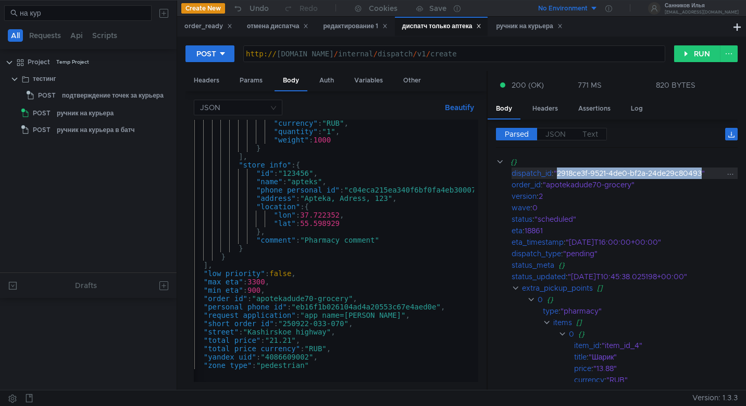
drag, startPoint x: 705, startPoint y: 174, endPoint x: 559, endPoint y: 175, distance: 145.9
click at [559, 175] on div ""2918ce3f-9521-4de0-bf2a-24de29c80493"" at bounding box center [640, 172] width 172 height 11
copy div "2918ce3f-9521-4de0-bf2a-24de29c80493"
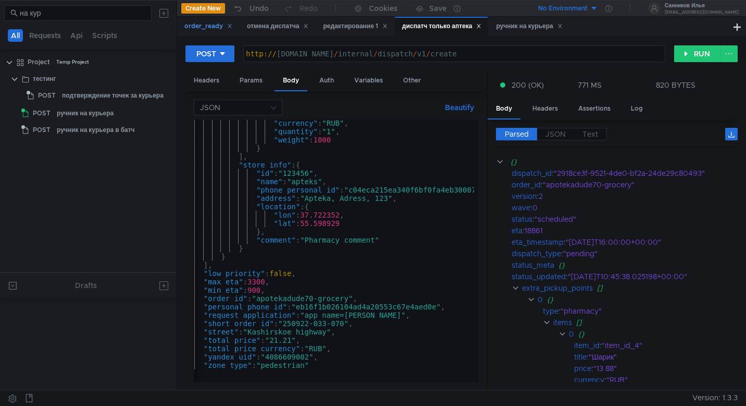
click at [212, 30] on div "order_ready" at bounding box center [209, 26] width 48 height 11
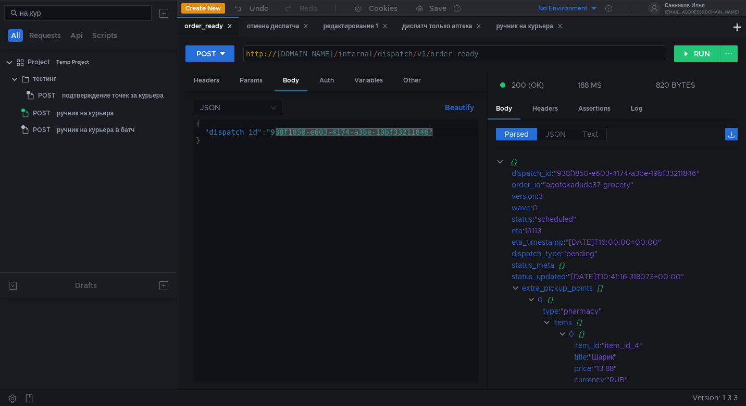
drag, startPoint x: 432, startPoint y: 134, endPoint x: 276, endPoint y: 134, distance: 155.3
click at [276, 134] on div "{ "dispatch_id" : "938f1850-e603-4174-a3be-19bf33211846" }" at bounding box center [336, 258] width 285 height 279
paste textarea "2918ce3f-9521-4de0-bf2a-24de29c80493"
type textarea ""dispatch_id": "2918ce3f-9521-4de0-bf2a-24de29c80493""
click at [692, 57] on button "RUN" at bounding box center [697, 53] width 46 height 17
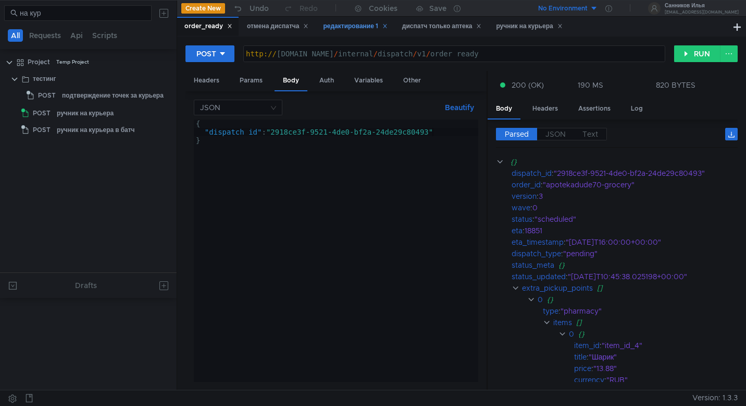
click at [370, 32] on div "редактирование 1" at bounding box center [355, 26] width 78 height 19
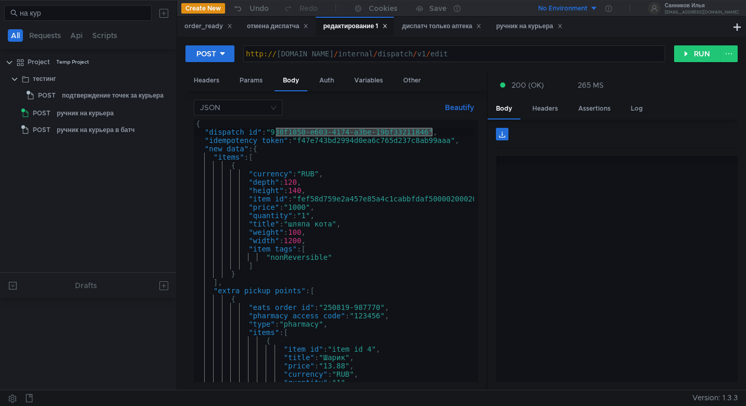
drag, startPoint x: 432, startPoint y: 134, endPoint x: 277, endPoint y: 134, distance: 155.3
click at [277, 134] on div "{ "dispatch_id" : "938f1850-e603-4174-a3be-19bf33211846" , "idempotency_token" …" at bounding box center [354, 256] width 320 height 275
paste textarea "2918ce3f-9521-4de0-bf2a-24de29c80493"
type textarea ""dispatch_id": "2918ce3f-9521-4de0-bf2a-24de29c80493","
click at [698, 57] on button "RUN" at bounding box center [697, 53] width 46 height 17
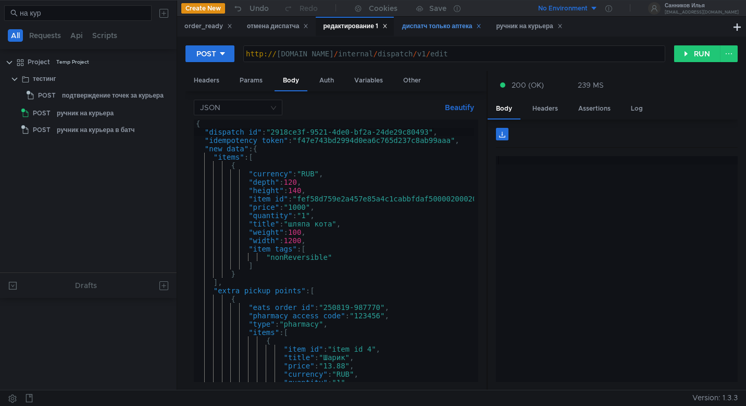
click at [415, 24] on div "диспатч только аптека" at bounding box center [442, 26] width 80 height 11
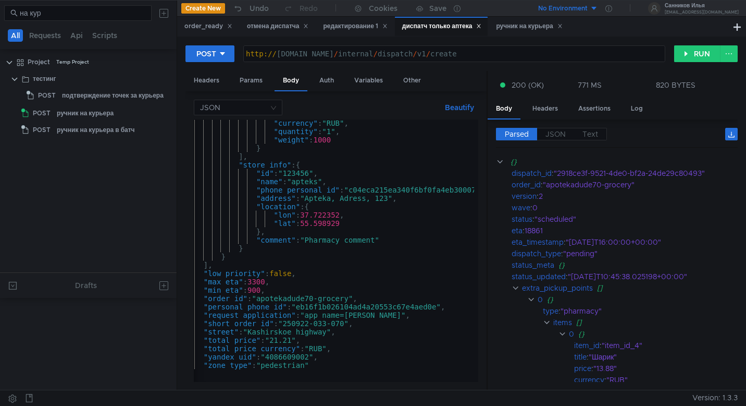
click at [317, 298] on div ""currency" : "RUB" , "quantity" : "1" , "weight" : 1000 } ] , "store_info" : { …" at bounding box center [344, 256] width 320 height 275
click at [347, 324] on div ""currency" : "RUB" , "quantity" : "1" , "weight" : 1000 } ] , "store_info" : { …" at bounding box center [344, 256] width 320 height 275
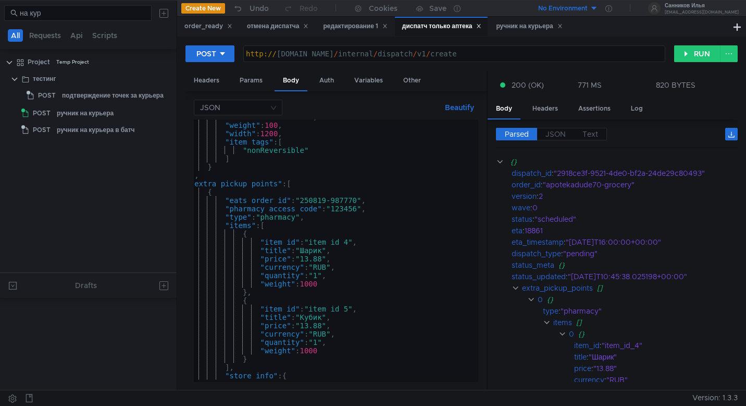
scroll to position [157, 0]
click at [359, 200] on div ""title" : "шляпа кота" , "weight" : 100 , "width" : 1200 , "item_tags" : [ "non…" at bounding box center [330, 250] width 320 height 275
type textarea ""eats_order_id": "250819-987771","
click at [690, 60] on button "RUN" at bounding box center [697, 53] width 46 height 17
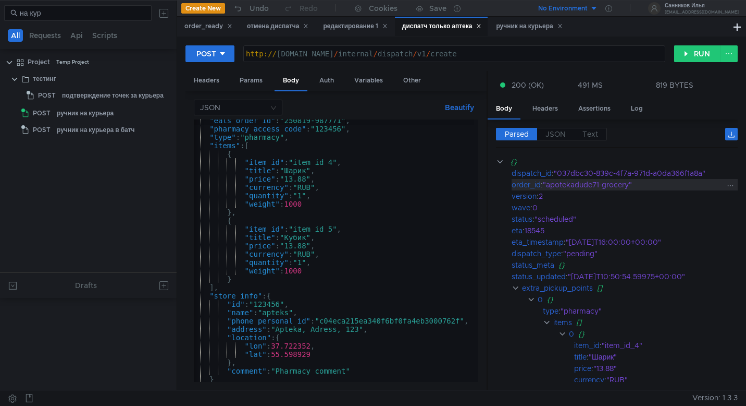
scroll to position [237, 0]
drag, startPoint x: 706, startPoint y: 174, endPoint x: 561, endPoint y: 171, distance: 144.9
click at [561, 171] on div ""037dbc30-839c-4f7a-971d-a0da366f1a8a"" at bounding box center [640, 172] width 172 height 11
copy div "037dbc30-839c-4f7a-971d-a0da366f1a8a"
click at [215, 28] on div "order_ready" at bounding box center [209, 26] width 48 height 11
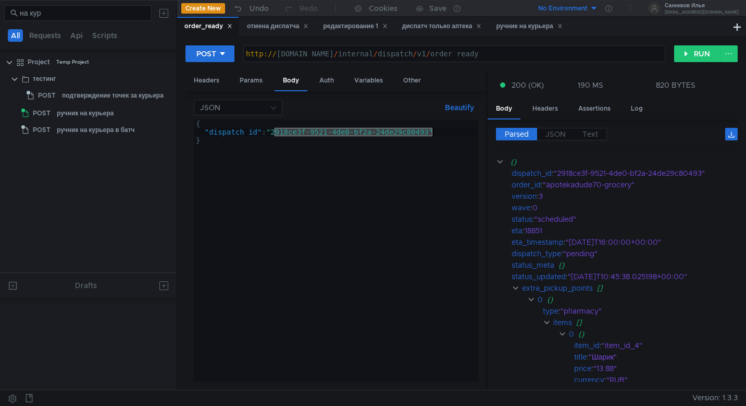
drag, startPoint x: 276, startPoint y: 134, endPoint x: 432, endPoint y: 133, distance: 155.9
click at [432, 133] on div "{ "dispatch_id" : "2918ce3f-9521-4de0-bf2a-24de29c80493" }" at bounding box center [336, 258] width 285 height 279
paste textarea "037dbc30-839c-4f7a-971d-a0da366f1a8a"
type textarea ""dispatch_id": "037dbc30-839c-4f7a-971d-a0da366f1a8a""
click at [696, 58] on button "RUN" at bounding box center [697, 53] width 46 height 17
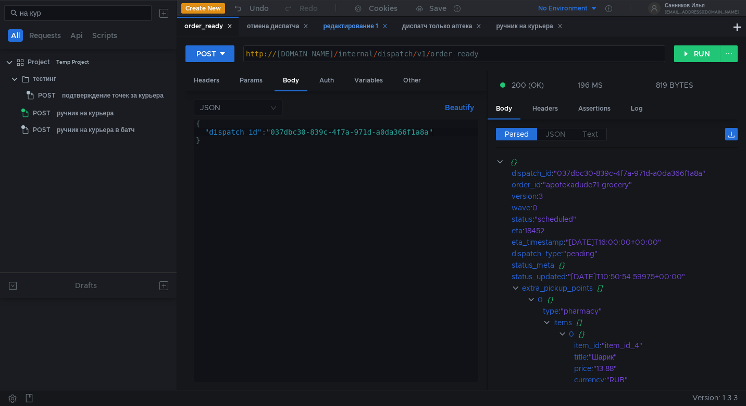
click at [345, 26] on div "редактирование 1" at bounding box center [355, 26] width 64 height 11
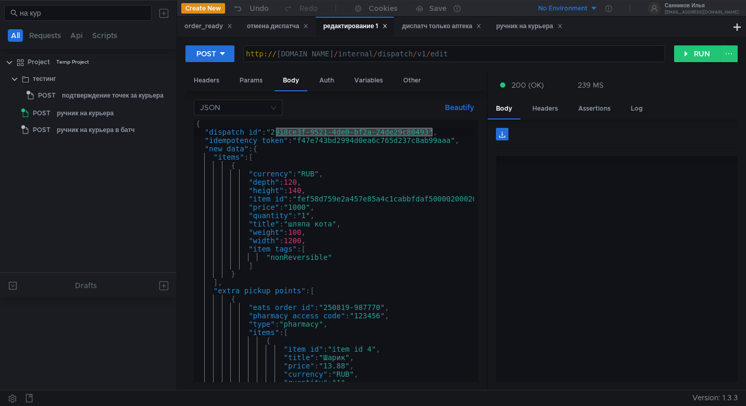
drag, startPoint x: 432, startPoint y: 133, endPoint x: 275, endPoint y: 129, distance: 156.9
click at [275, 129] on div "{ "dispatch_id" : "2918ce3f-9521-4de0-bf2a-24de29c80493" , "idempotency_token" …" at bounding box center [354, 256] width 320 height 275
paste textarea "[URL][DOMAIN_NAME]"
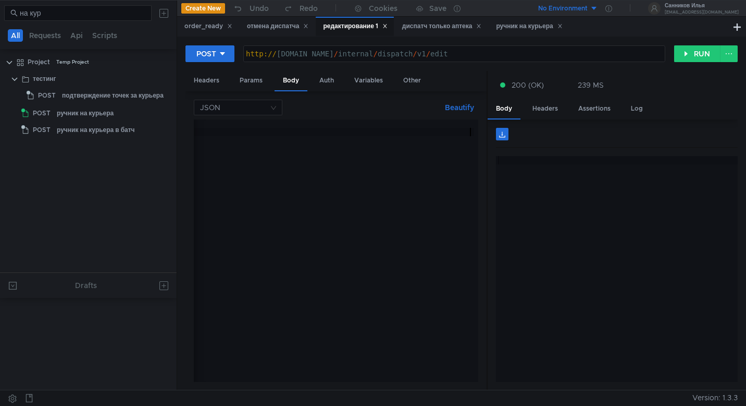
type textarea "}"
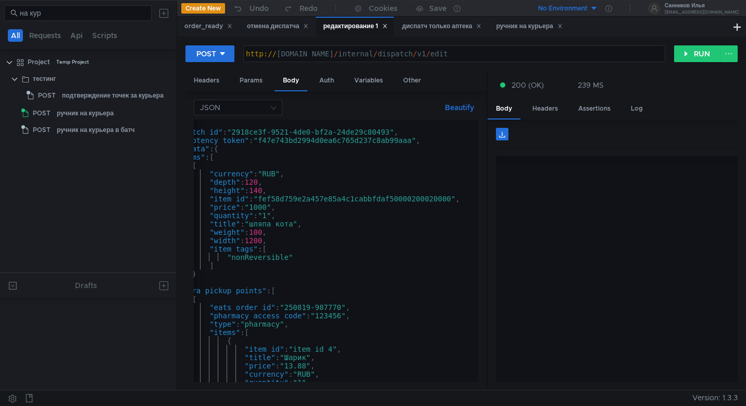
scroll to position [0, 39]
click at [186, 30] on div "order_ready" at bounding box center [209, 26] width 48 height 11
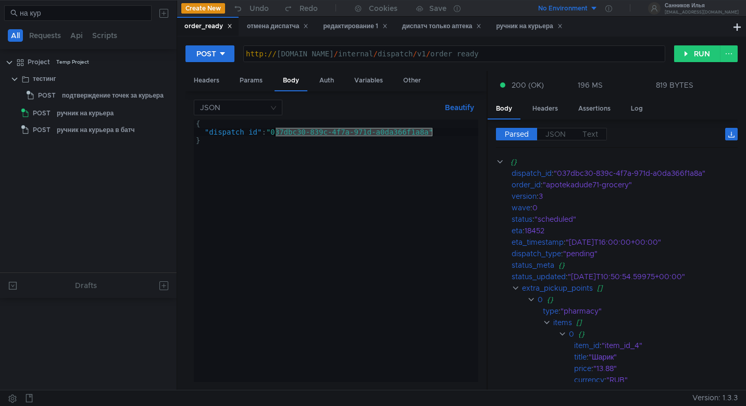
drag, startPoint x: 432, startPoint y: 132, endPoint x: 273, endPoint y: 135, distance: 159.0
click at [273, 135] on div "{ "dispatch_id" : "037dbc30-839c-4f7a-971d-a0da366f1a8a" }" at bounding box center [336, 258] width 285 height 279
click at [337, 30] on div "редактирование 1" at bounding box center [355, 26] width 64 height 11
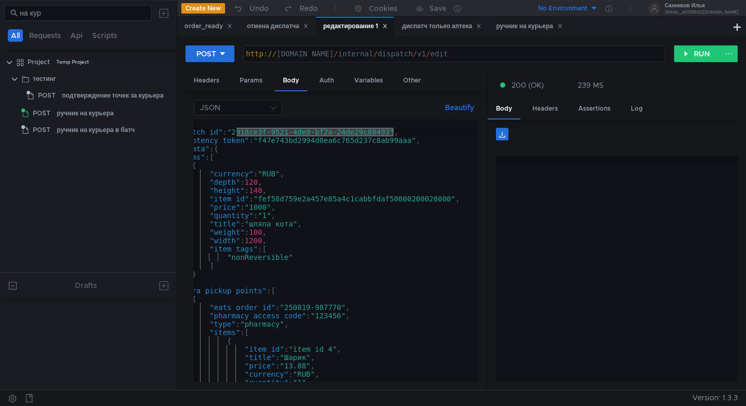
drag, startPoint x: 393, startPoint y: 134, endPoint x: 237, endPoint y: 133, distance: 155.8
click at [237, 133] on div "{ "dispatch_id" : "2918ce3f-9521-4de0-bf2a-24de29c80493" , "idempotency_token" …" at bounding box center [315, 256] width 320 height 275
paste textarea "037dbc30-839c-4f7a-971d-a0da366f1a8a"
click at [344, 307] on div "{ "dispatch_id" : "037dbc30-839c-4f7a-971d-a0da366f1a8a" , "idempotency_token" …" at bounding box center [315, 256] width 320 height 275
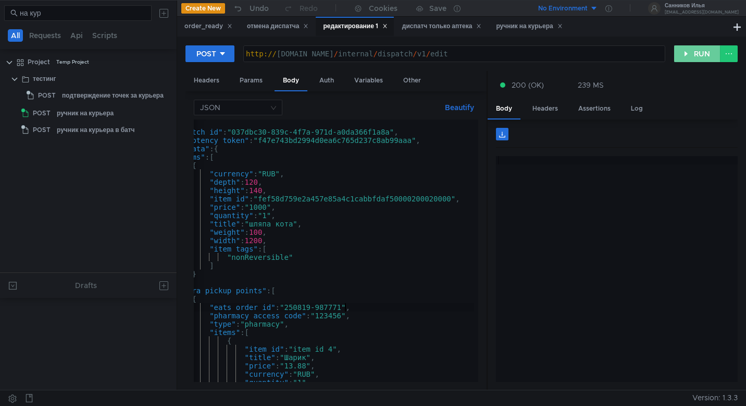
type textarea ""eats_order_id": "250819-987771","
click at [692, 54] on button "RUN" at bounding box center [697, 53] width 46 height 17
